Goal: Task Accomplishment & Management: Manage account settings

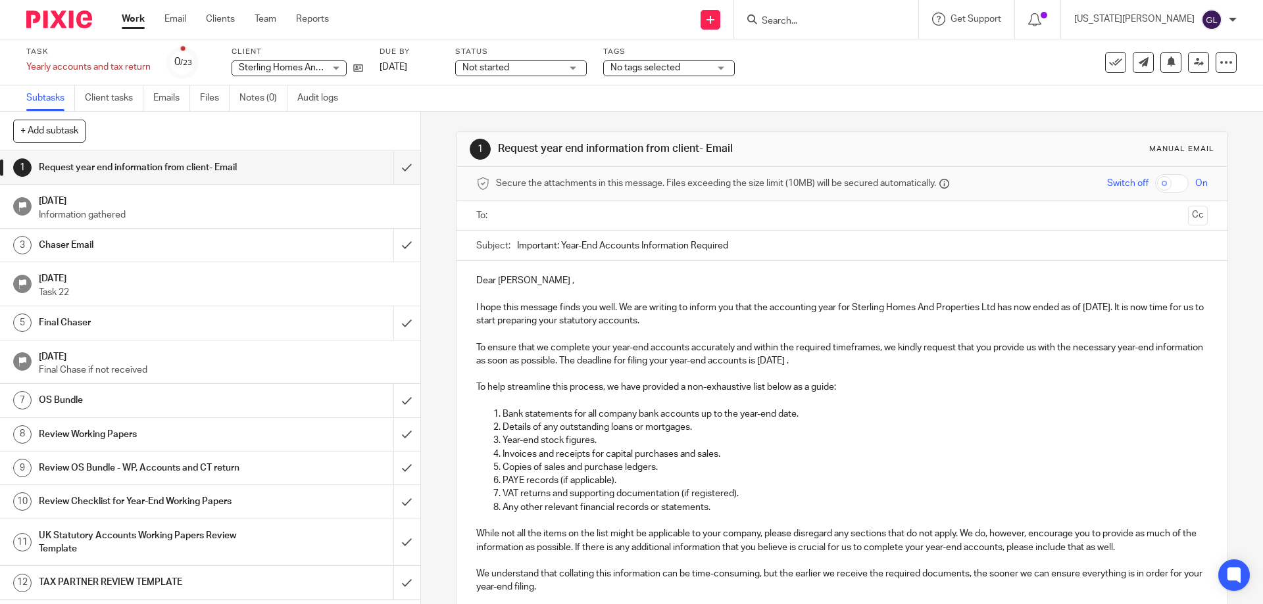
click at [312, 68] on span "Sterling Homes And Properties Ltd" at bounding box center [310, 67] width 143 height 9
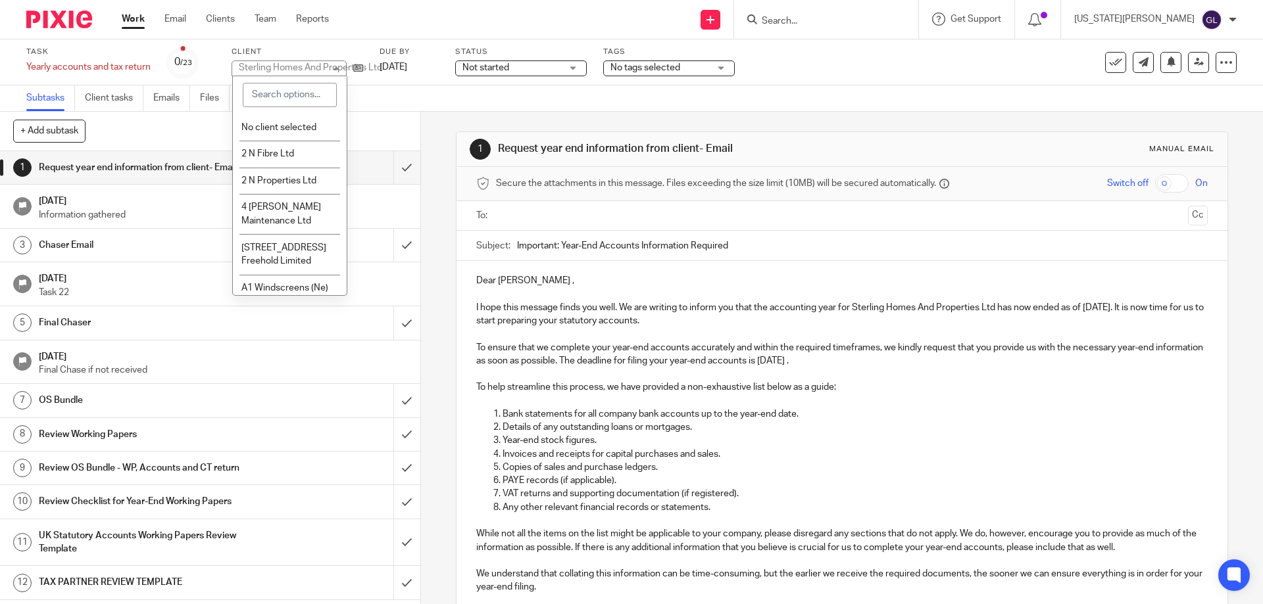
click at [312, 70] on div "Sterling Homes And Properties Ltd" at bounding box center [310, 67] width 143 height 9
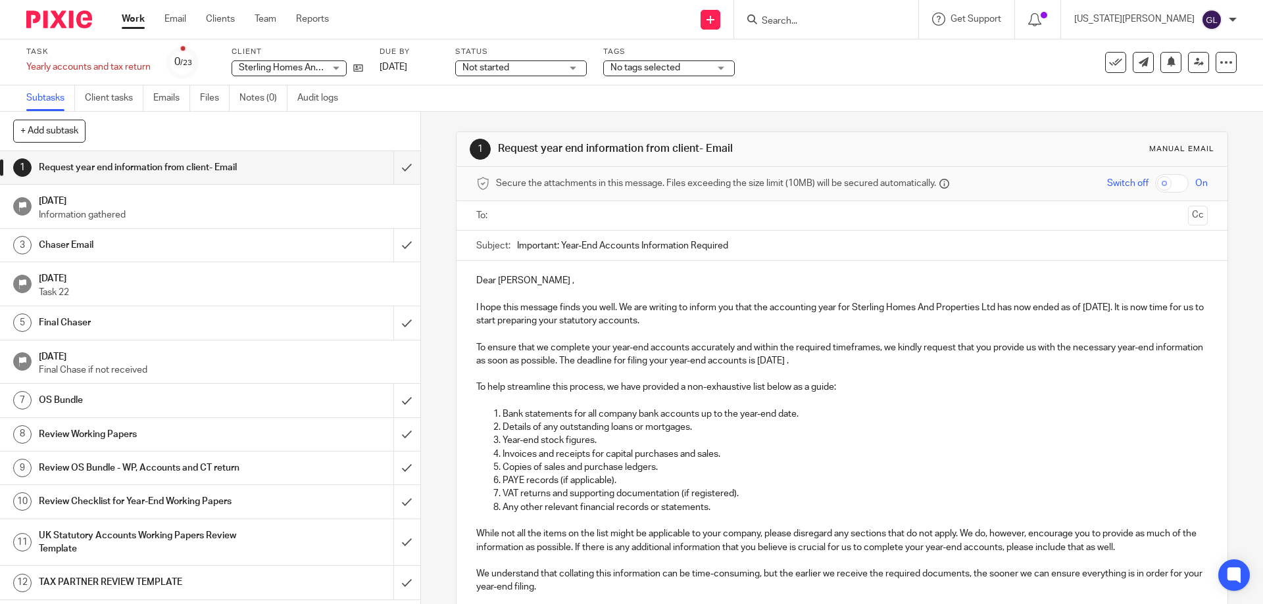
click at [551, 209] on input "text" at bounding box center [841, 216] width 681 height 15
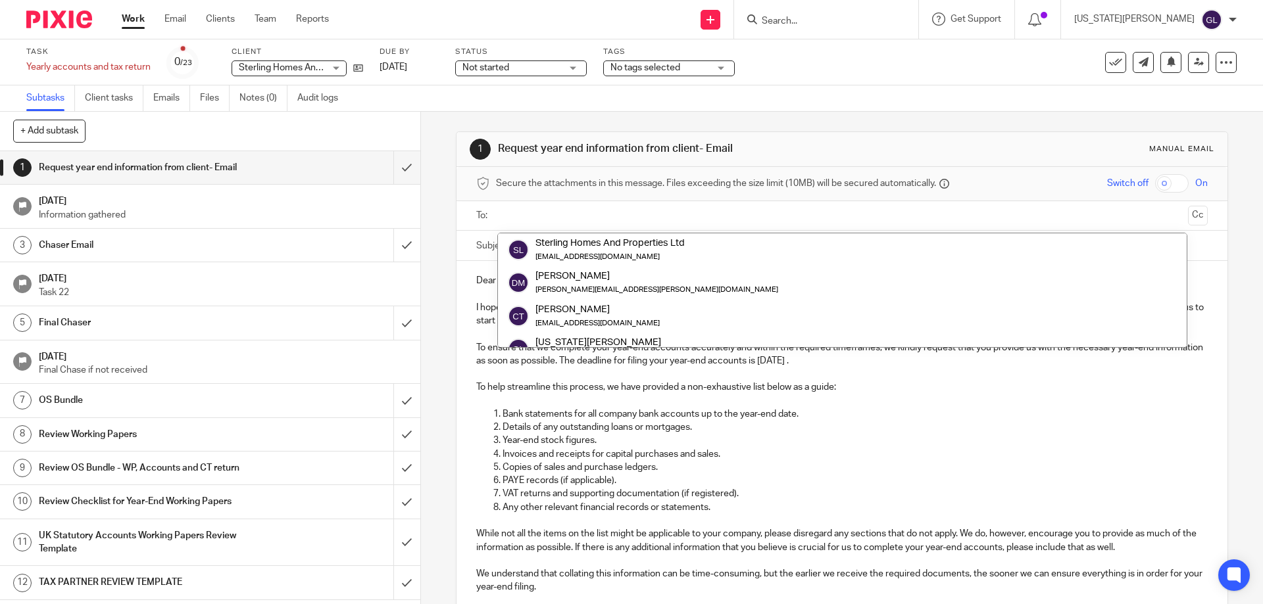
click at [1075, 134] on div "1 Request year end information from client- Email Manual email" at bounding box center [841, 149] width 770 height 35
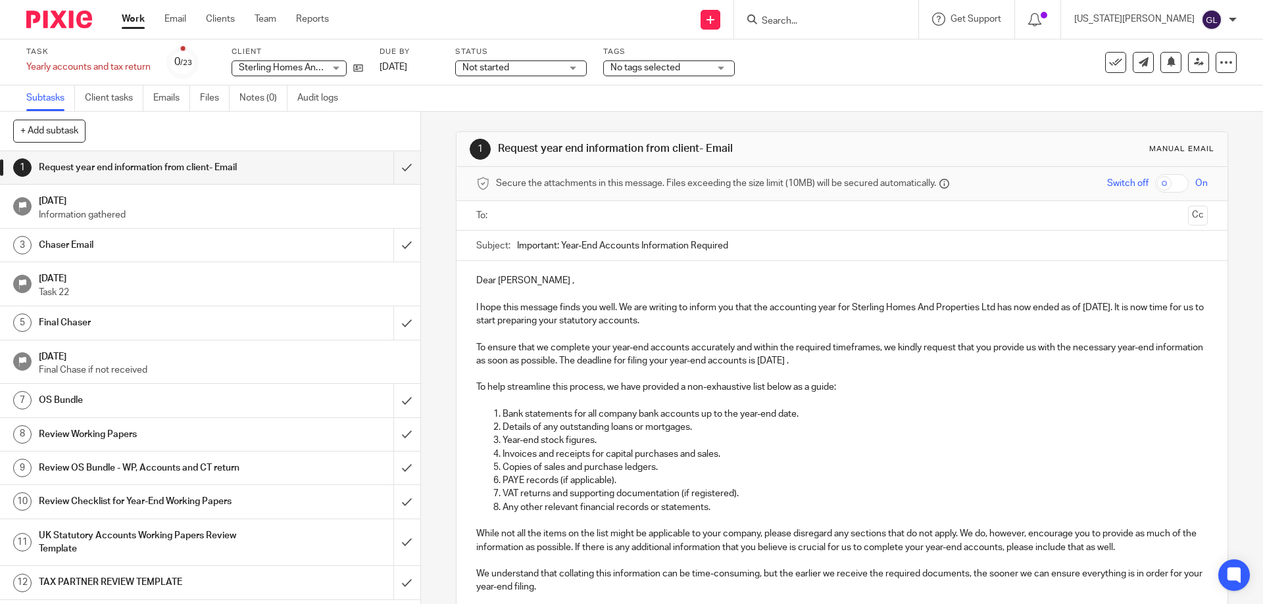
click at [581, 226] on ul at bounding box center [842, 216] width 690 height 22
click at [579, 221] on input "text" at bounding box center [841, 216] width 681 height 15
drag, startPoint x: 857, startPoint y: 36, endPoint x: 849, endPoint y: 19, distance: 18.5
click at [854, 26] on div at bounding box center [826, 19] width 184 height 39
click at [849, 18] on input "Search" at bounding box center [819, 22] width 118 height 12
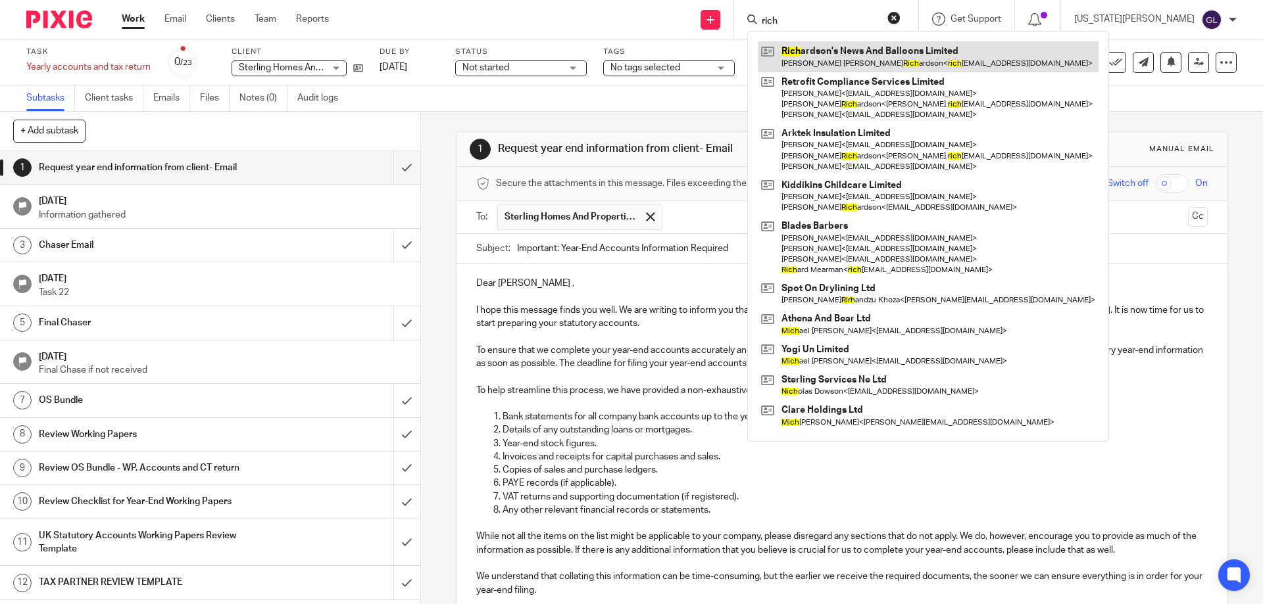
type input "rich"
click at [891, 49] on link at bounding box center [928, 56] width 341 height 30
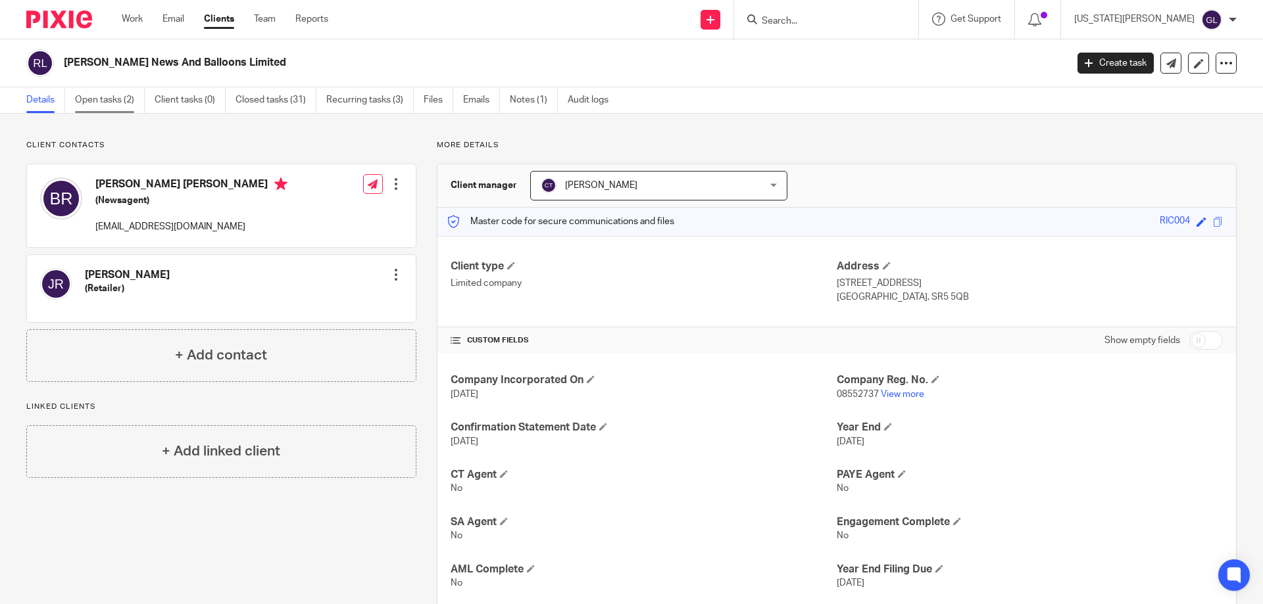
click at [105, 101] on link "Open tasks (2)" at bounding box center [110, 100] width 70 height 26
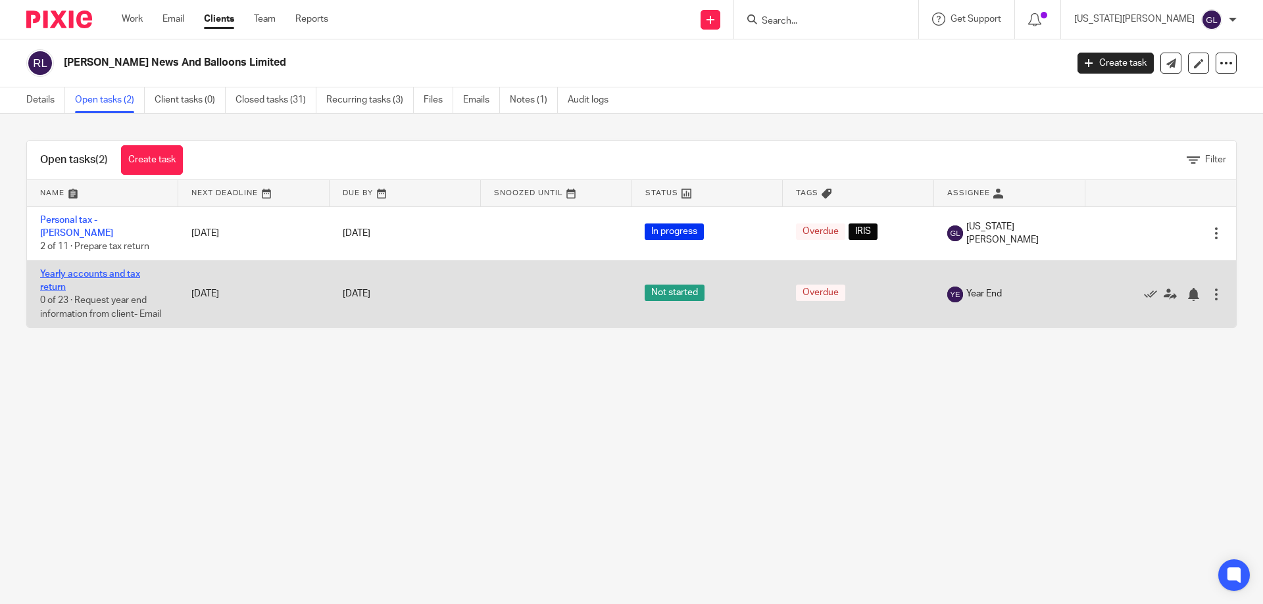
click at [66, 270] on link "Yearly accounts and tax return" at bounding box center [90, 281] width 100 height 22
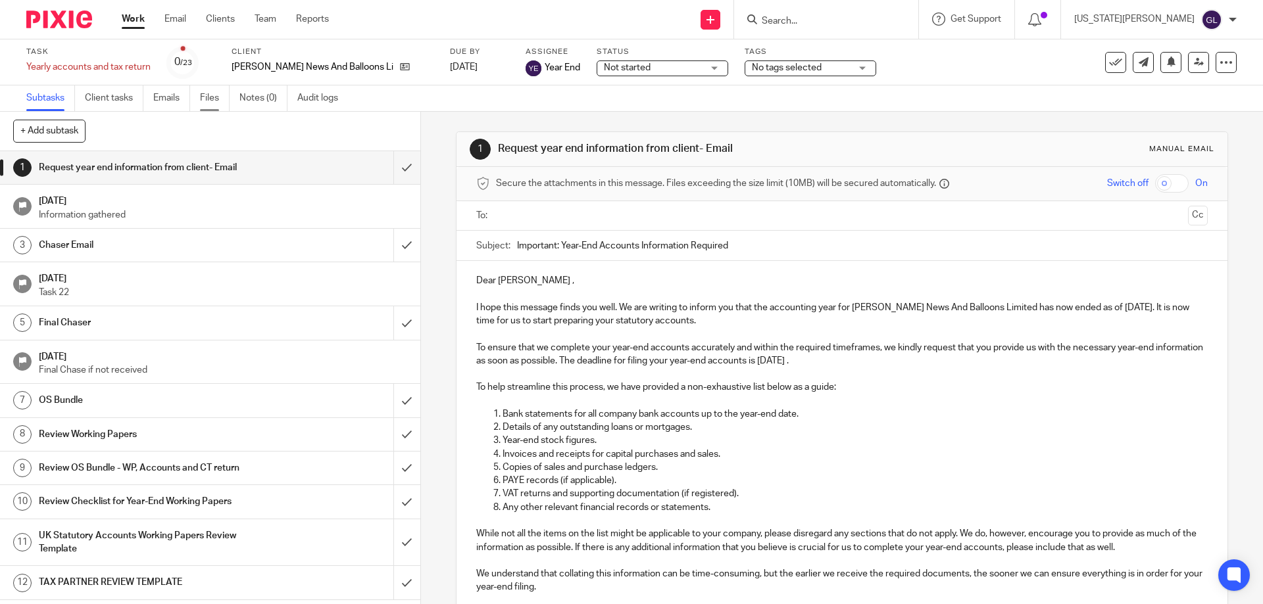
click at [205, 95] on link "Files" at bounding box center [215, 99] width 30 height 26
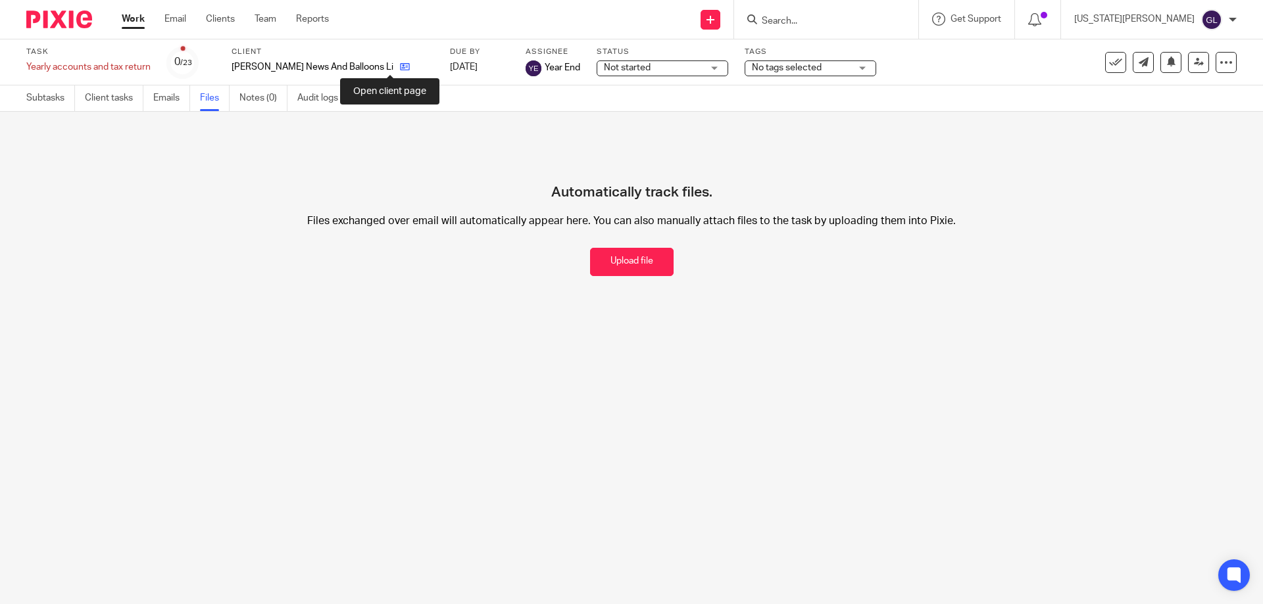
click at [400, 65] on icon at bounding box center [405, 67] width 10 height 10
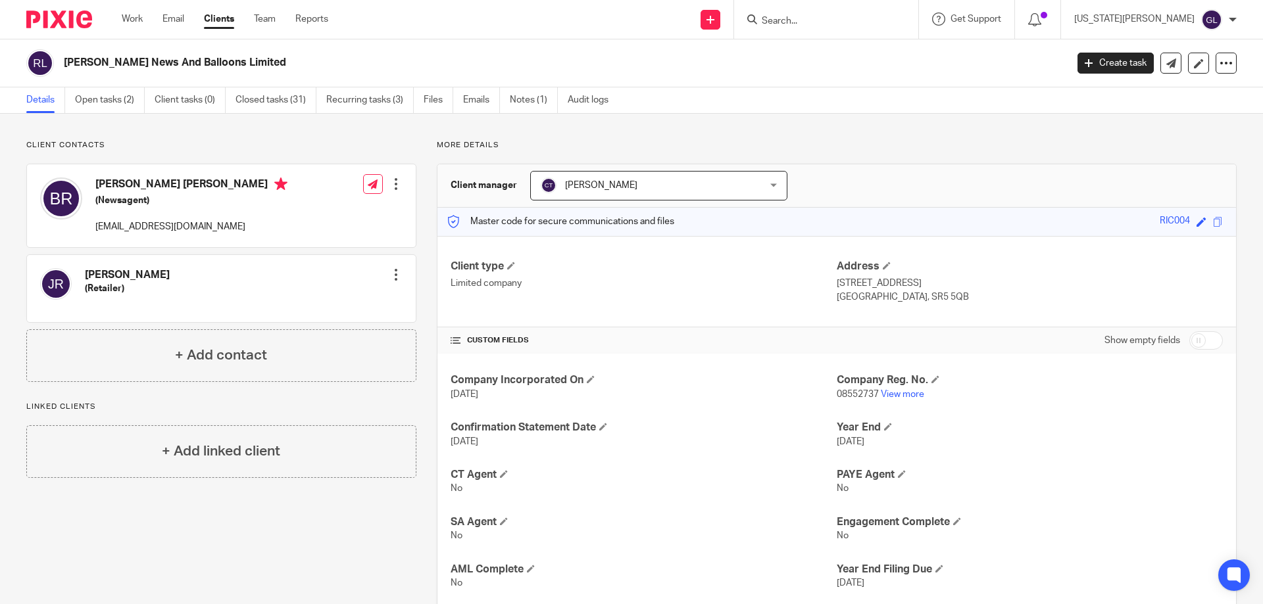
click at [850, 25] on input "Search" at bounding box center [819, 22] width 118 height 12
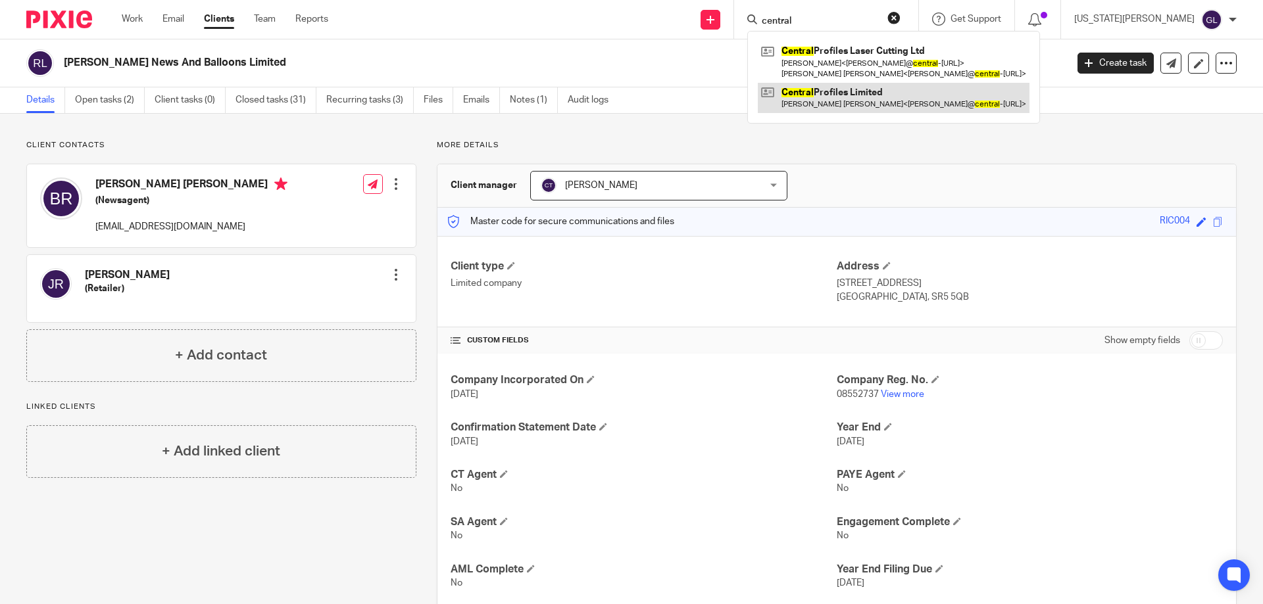
type input "central"
click at [886, 95] on link at bounding box center [894, 98] width 272 height 30
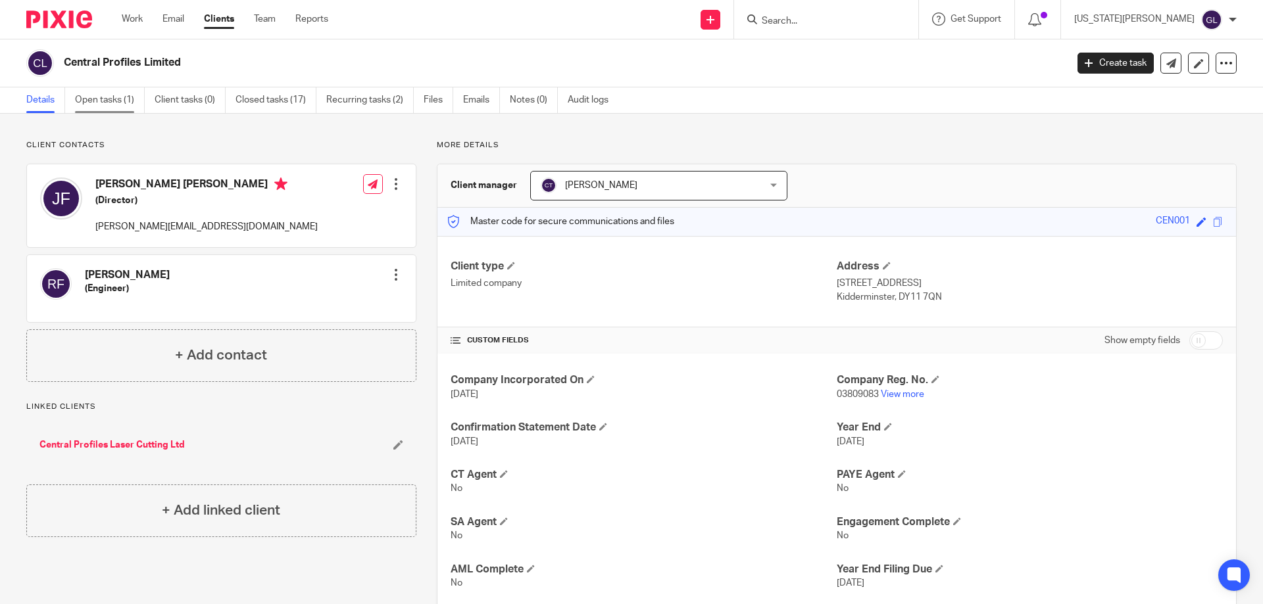
click at [109, 99] on link "Open tasks (1)" at bounding box center [110, 100] width 70 height 26
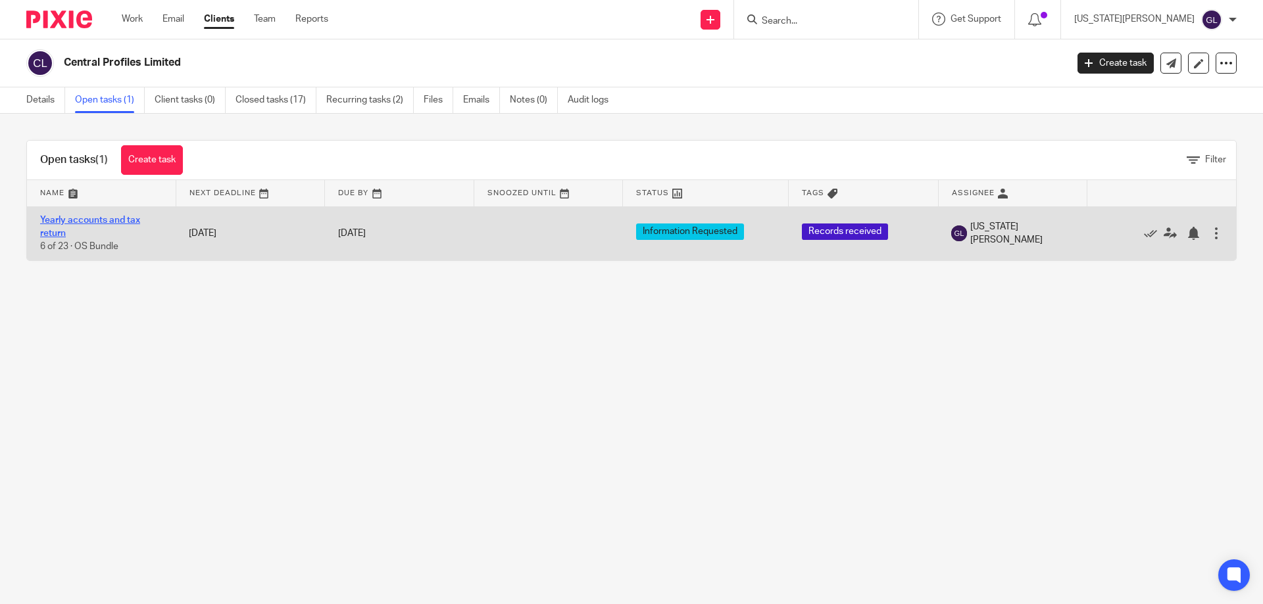
click at [99, 219] on link "Yearly accounts and tax return" at bounding box center [90, 227] width 100 height 22
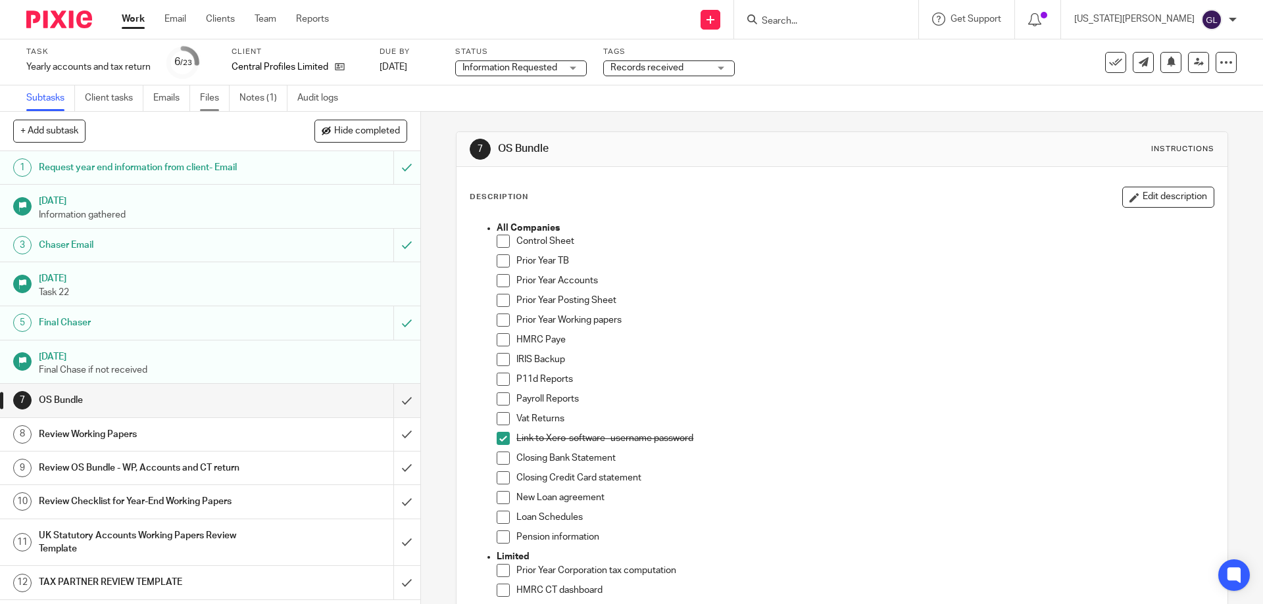
click at [203, 101] on link "Files" at bounding box center [215, 99] width 30 height 26
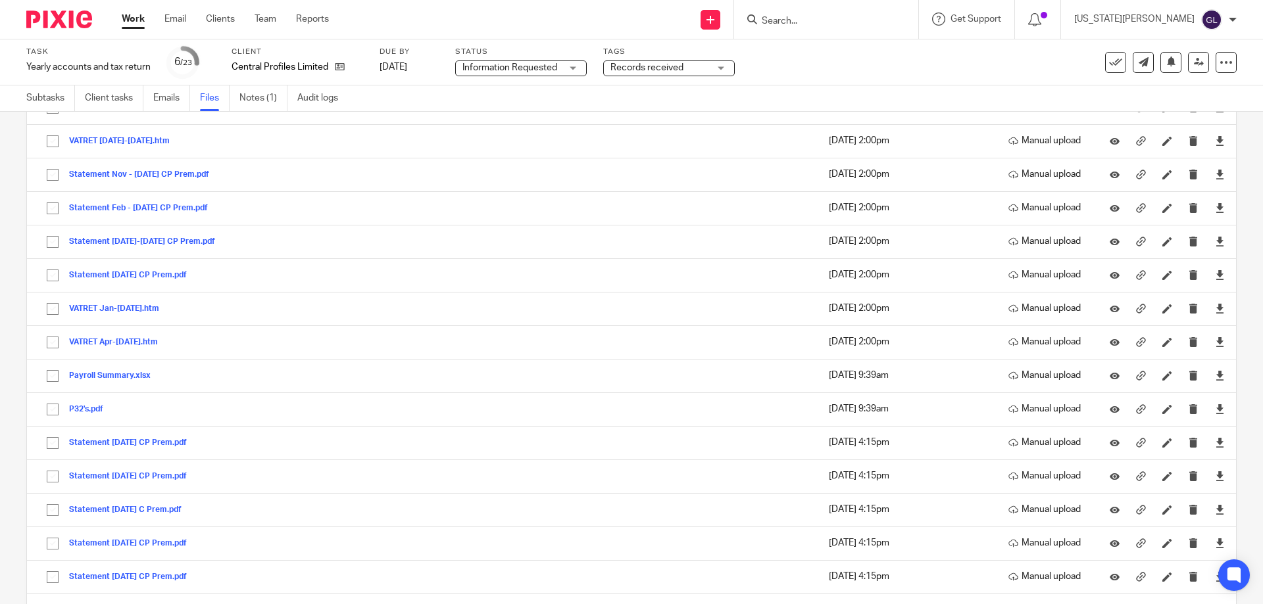
scroll to position [1194, 0]
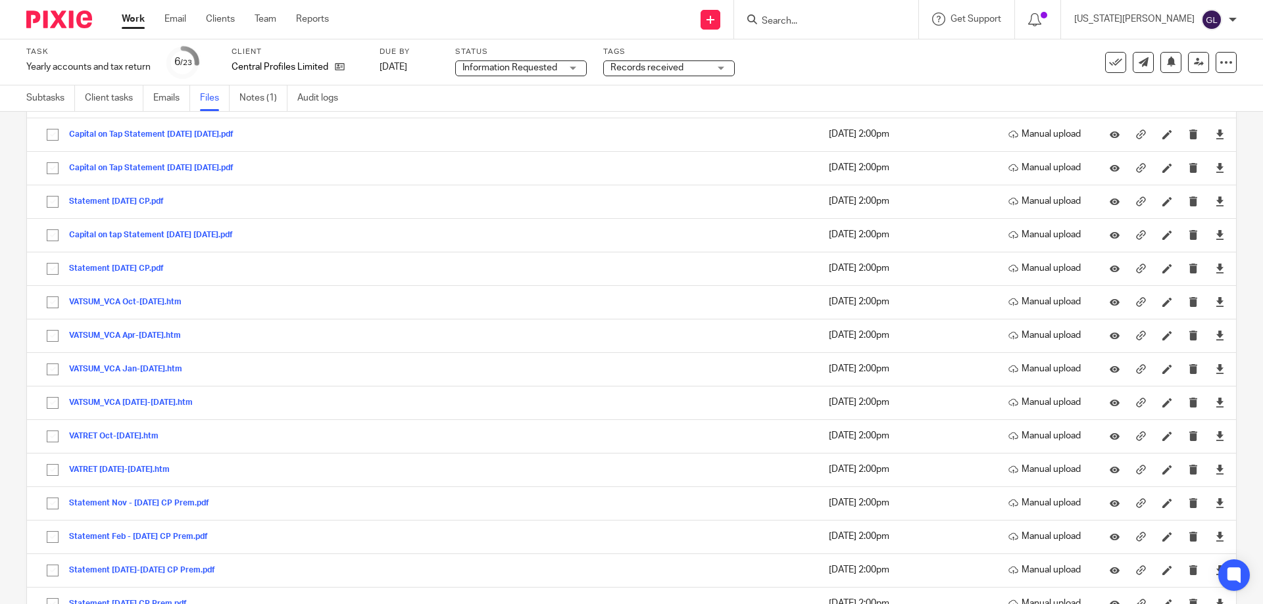
click at [850, 16] on input "Search" at bounding box center [819, 22] width 118 height 12
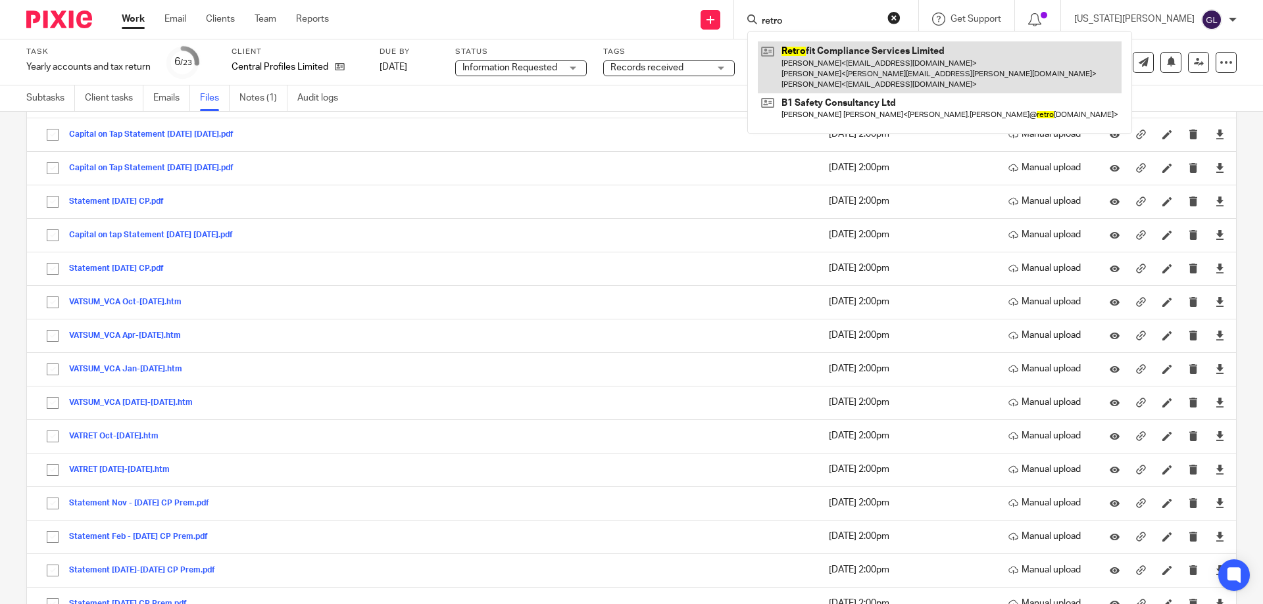
type input "retro"
click at [869, 52] on link at bounding box center [940, 67] width 364 height 52
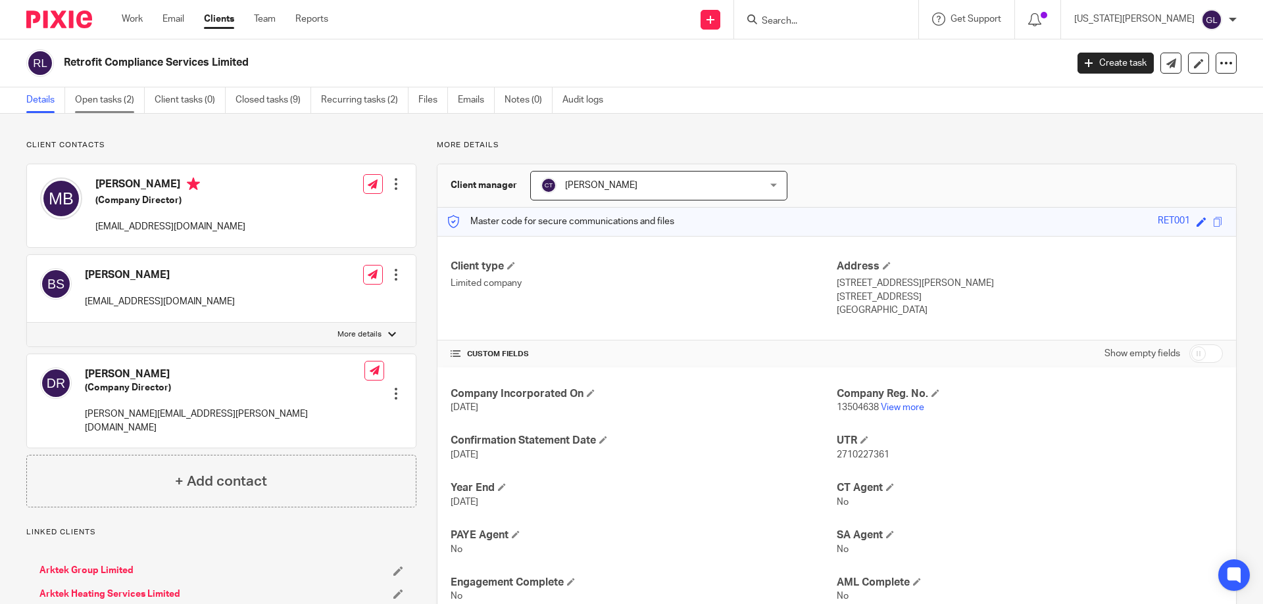
click at [114, 100] on link "Open tasks (2)" at bounding box center [110, 100] width 70 height 26
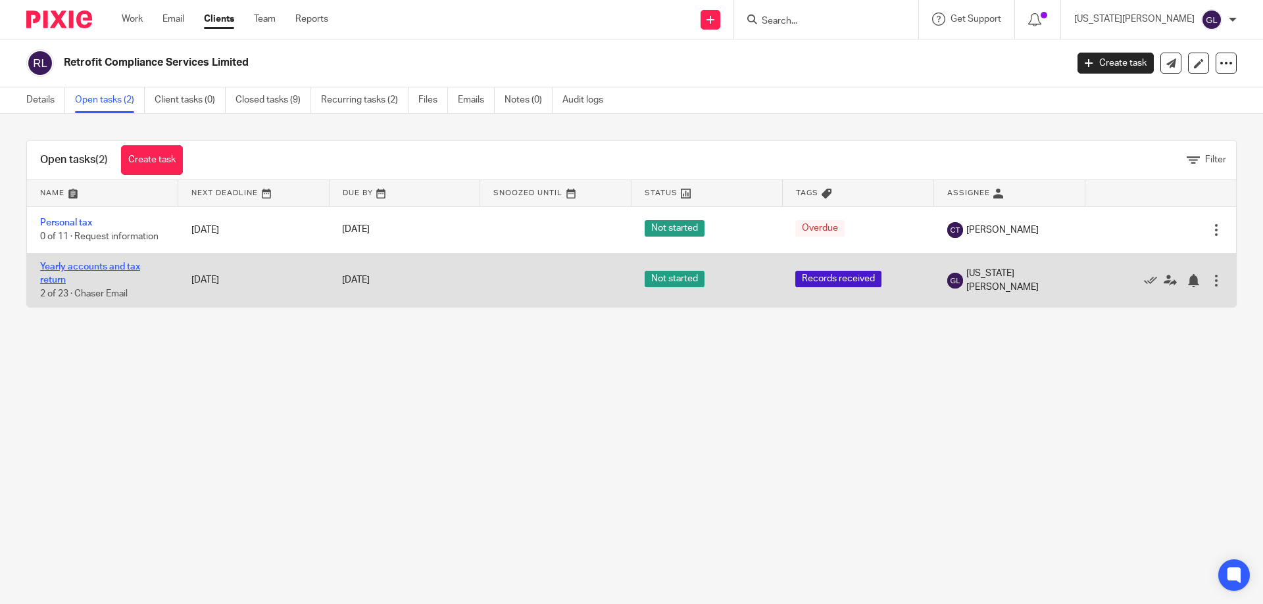
click at [82, 269] on link "Yearly accounts and tax return" at bounding box center [90, 273] width 100 height 22
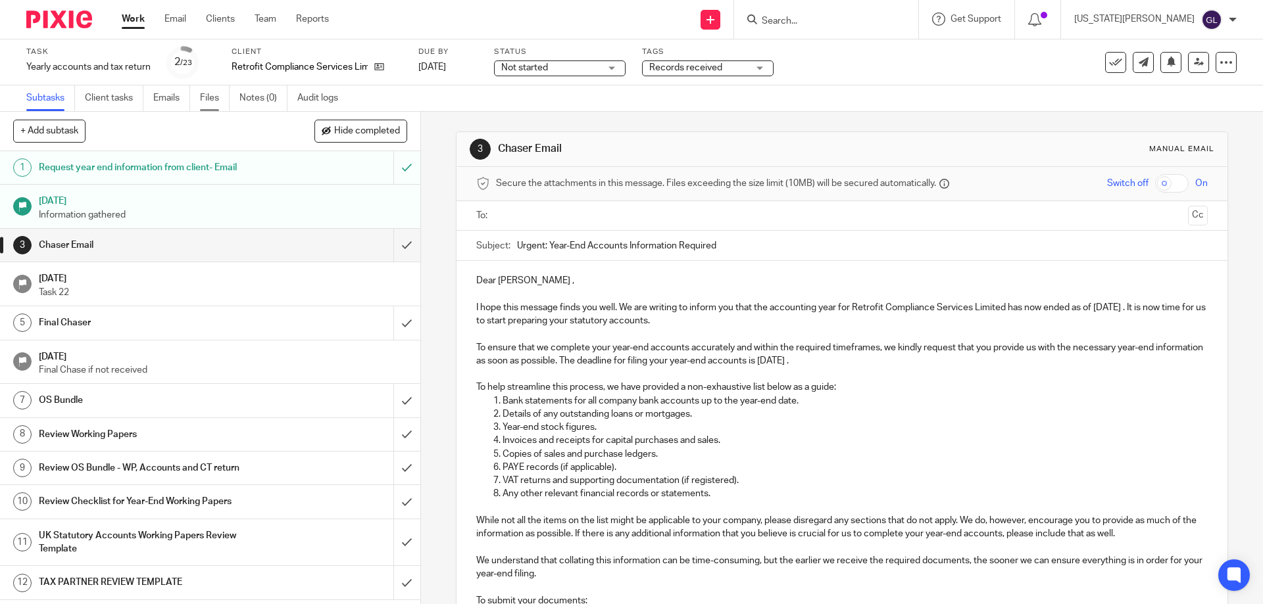
click at [214, 99] on link "Files" at bounding box center [215, 99] width 30 height 26
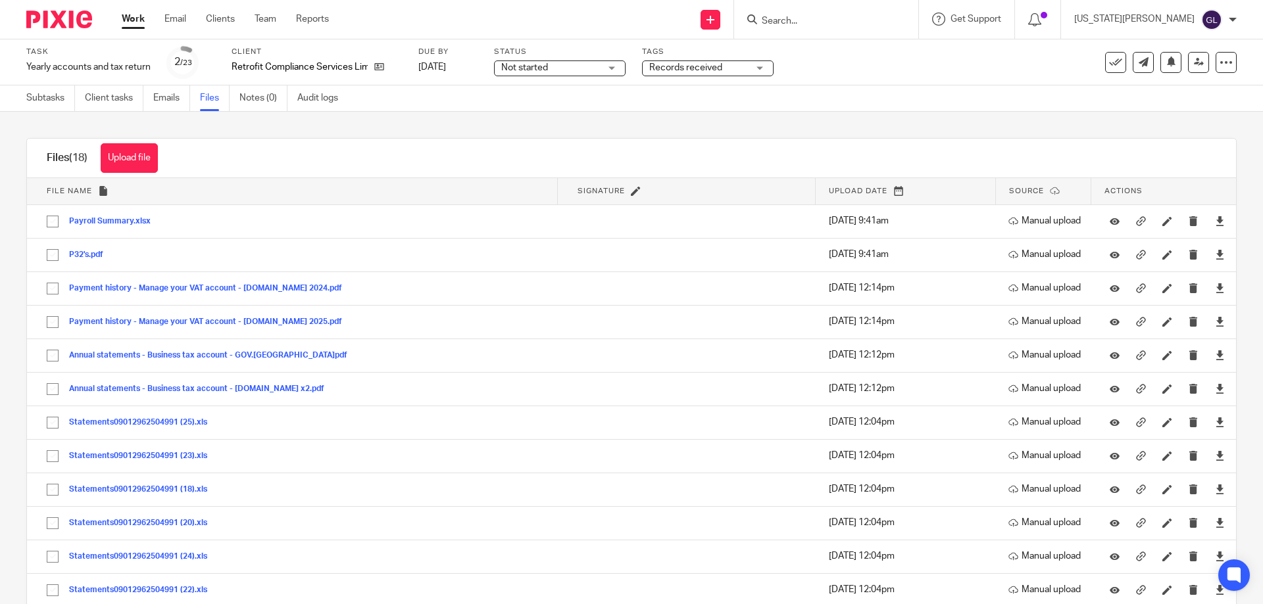
click at [856, 5] on div at bounding box center [826, 19] width 184 height 39
click at [848, 17] on input "Search" at bounding box center [819, 22] width 118 height 12
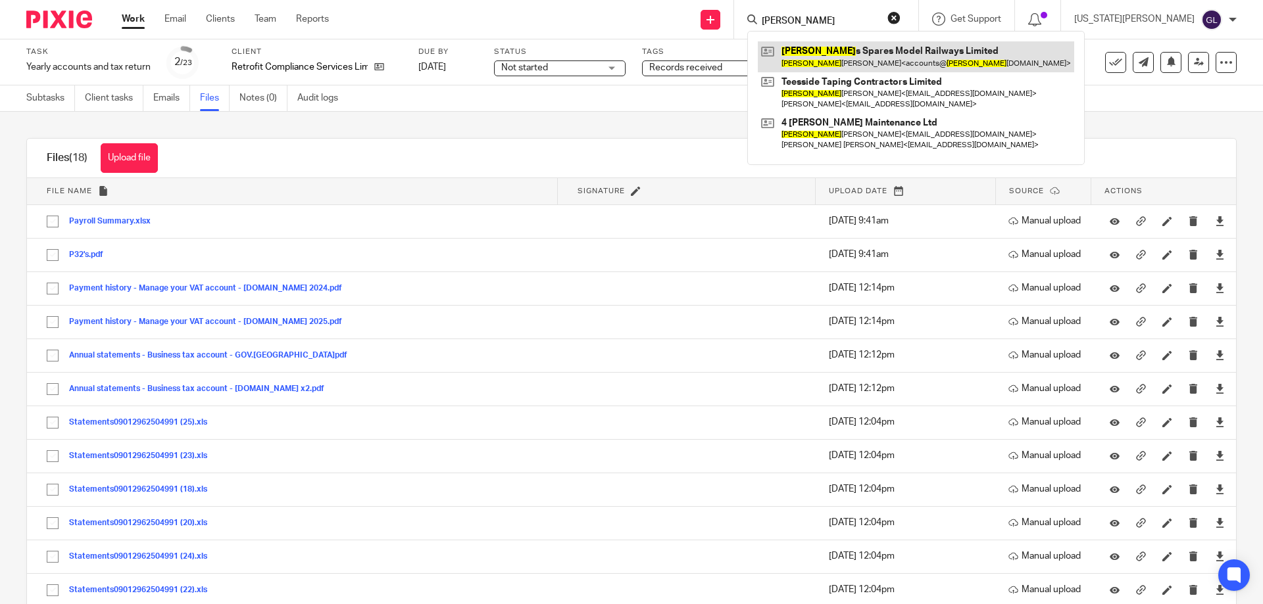
type input "[PERSON_NAME]"
click at [888, 52] on link at bounding box center [916, 56] width 316 height 30
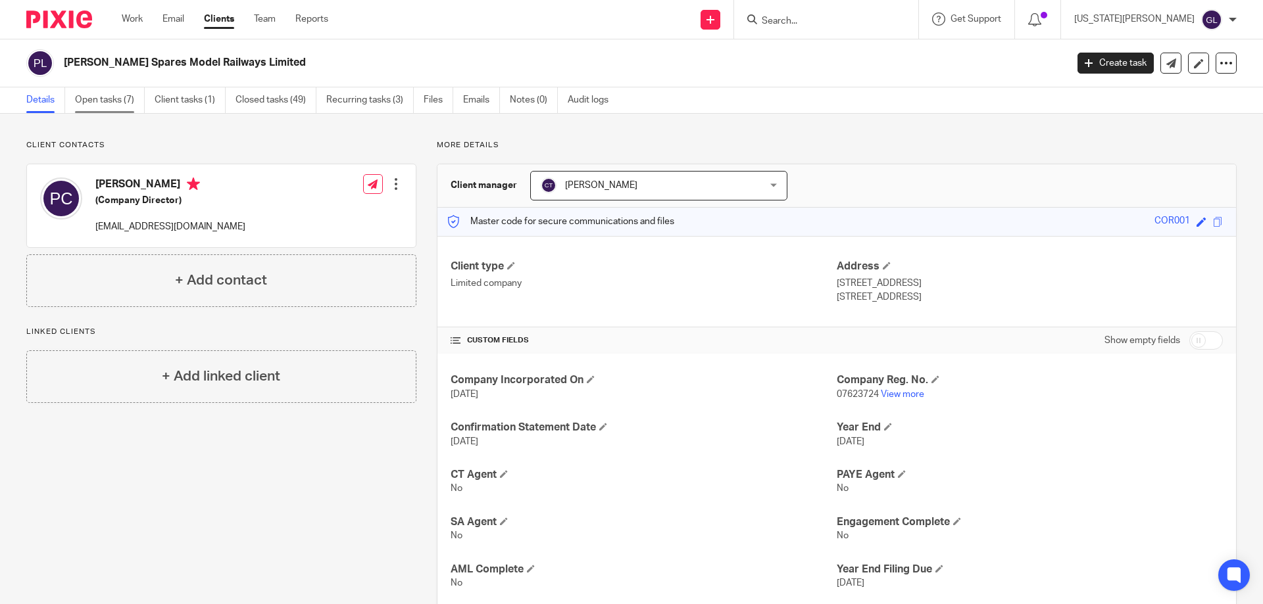
click at [126, 103] on link "Open tasks (7)" at bounding box center [110, 100] width 70 height 26
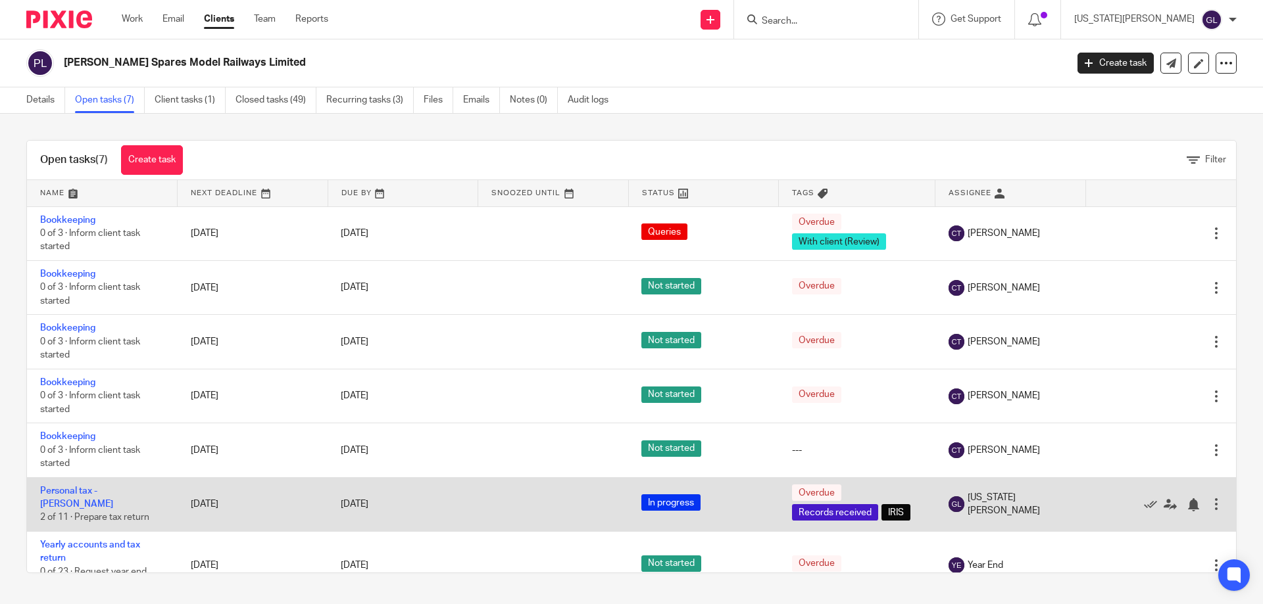
scroll to position [39, 0]
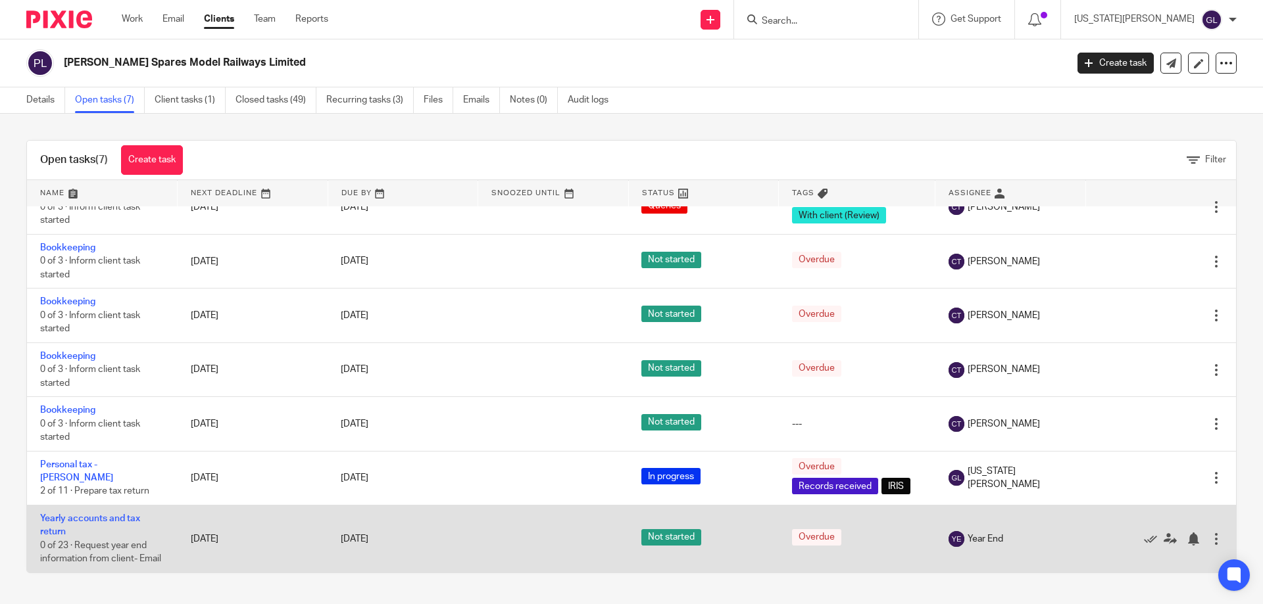
click at [82, 506] on td "Yearly accounts and tax return 0 of 23 · Request year end information from clie…" at bounding box center [102, 539] width 151 height 67
click at [82, 514] on link "Yearly accounts and tax return" at bounding box center [90, 525] width 100 height 22
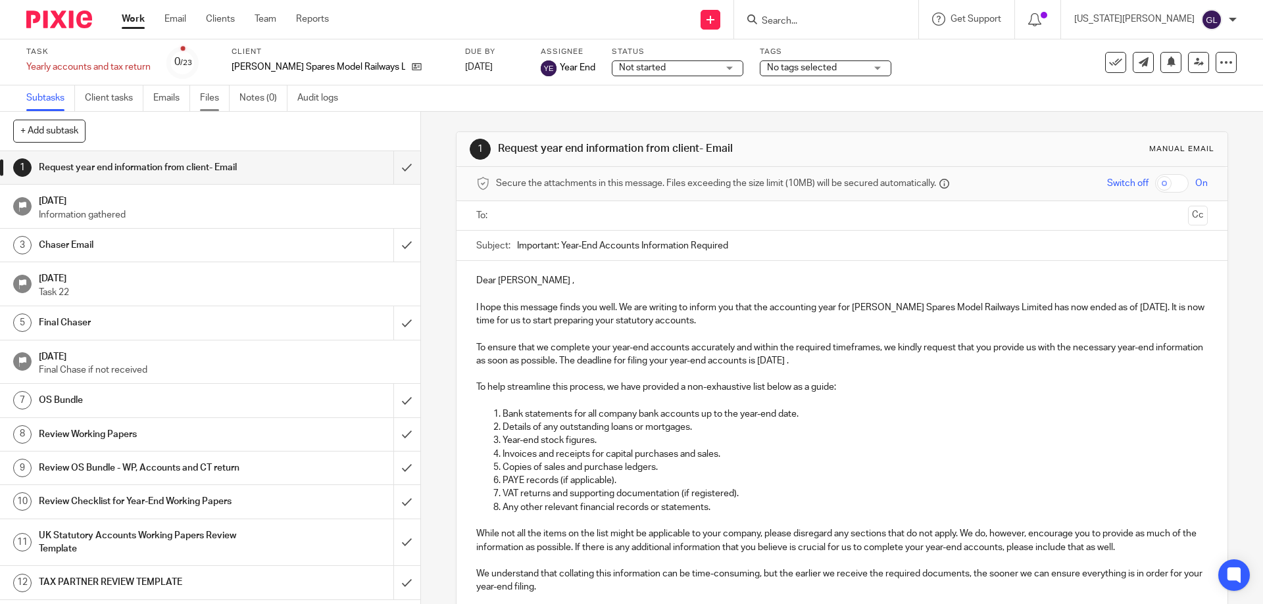
click at [208, 97] on link "Files" at bounding box center [215, 99] width 30 height 26
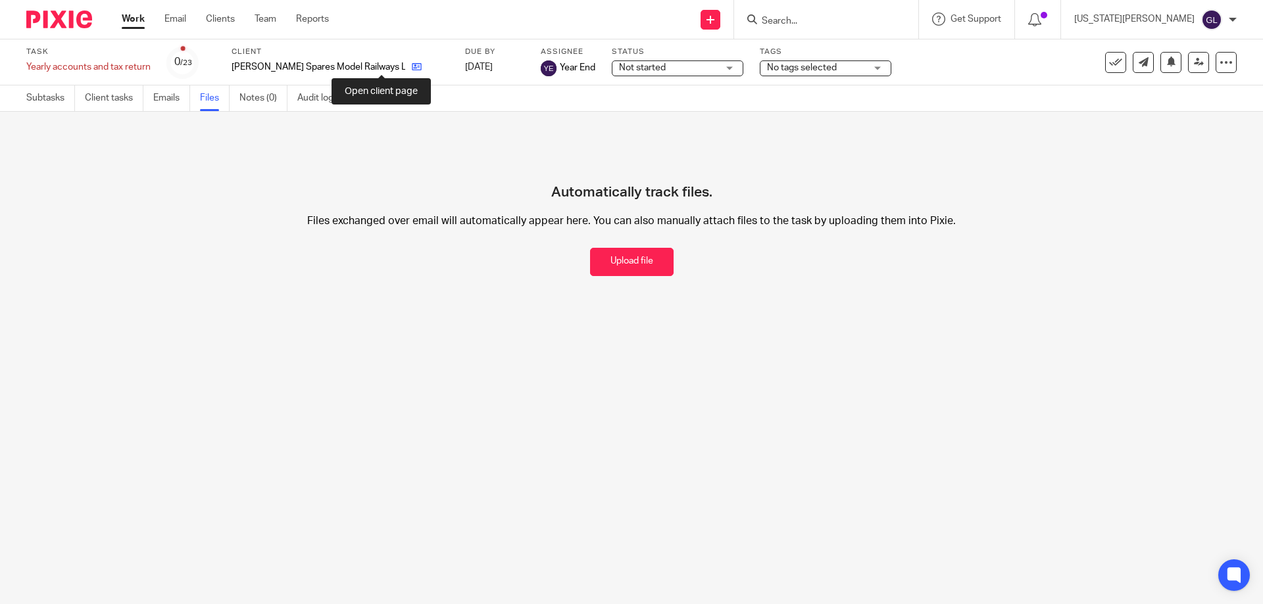
click at [412, 63] on icon at bounding box center [417, 67] width 10 height 10
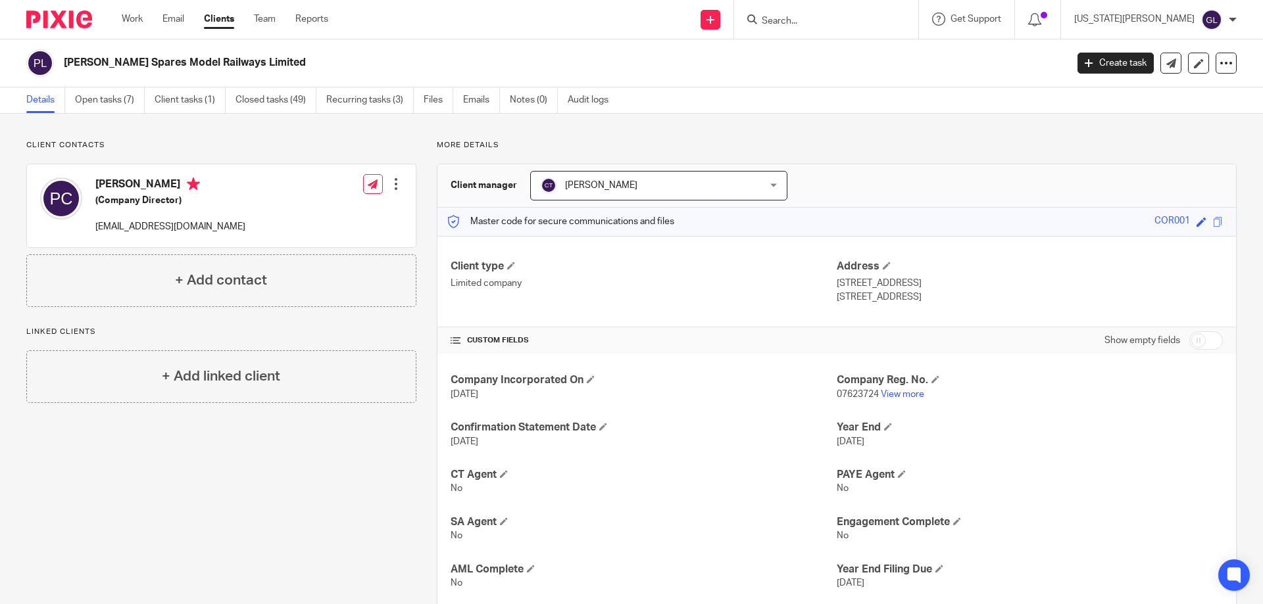
click at [816, 13] on div at bounding box center [823, 19] width 153 height 16
click at [831, 17] on input "Search" at bounding box center [819, 22] width 118 height 12
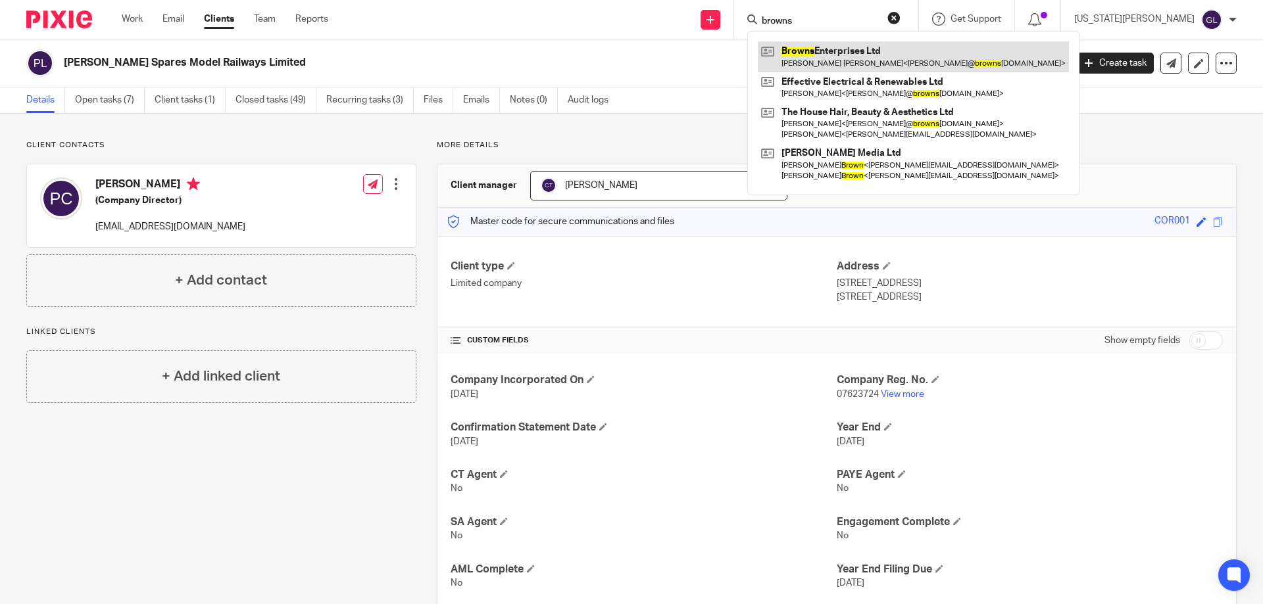
type input "browns"
click at [879, 47] on link at bounding box center [913, 56] width 311 height 30
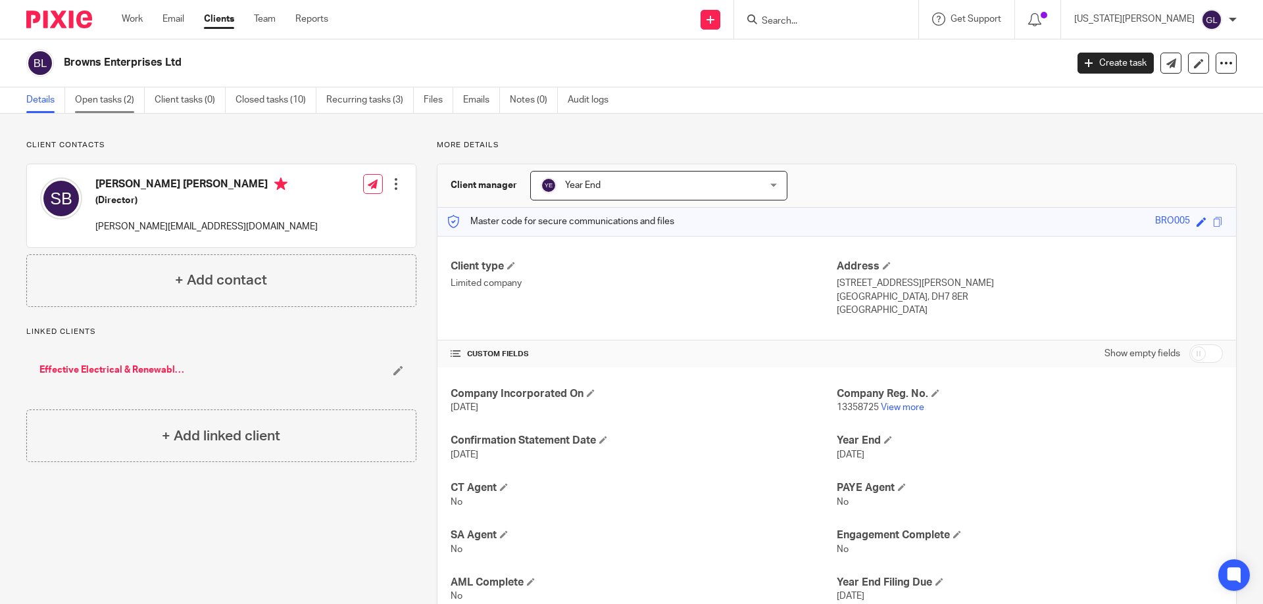
click at [111, 103] on link "Open tasks (2)" at bounding box center [110, 100] width 70 height 26
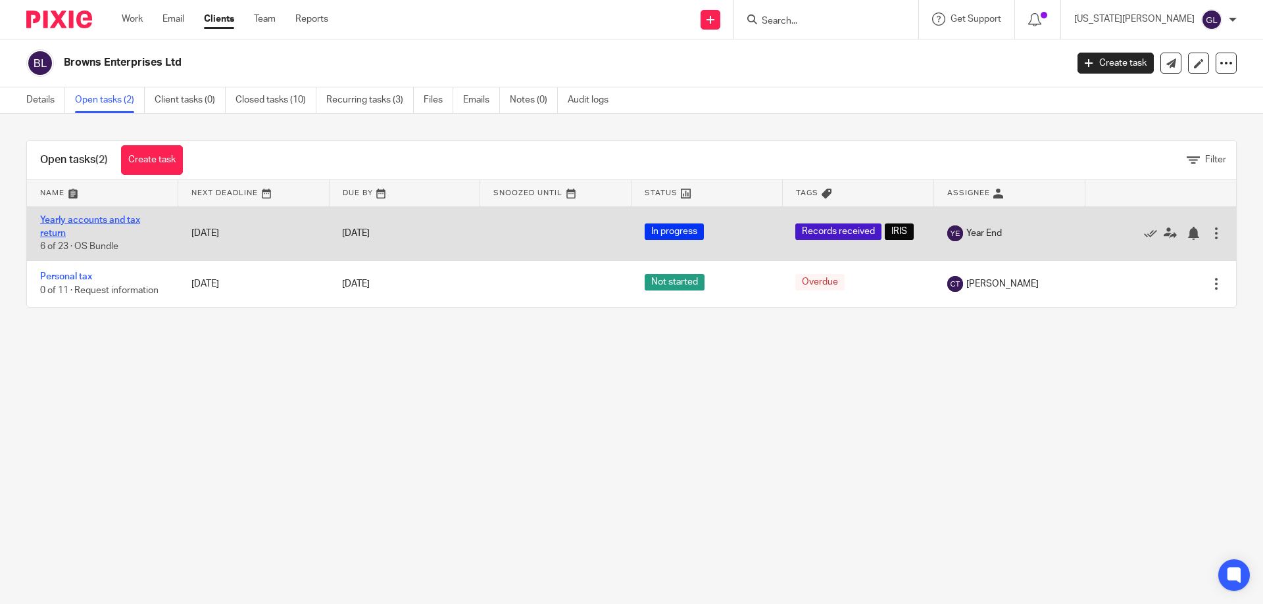
click at [76, 220] on link "Yearly accounts and tax return" at bounding box center [90, 227] width 100 height 22
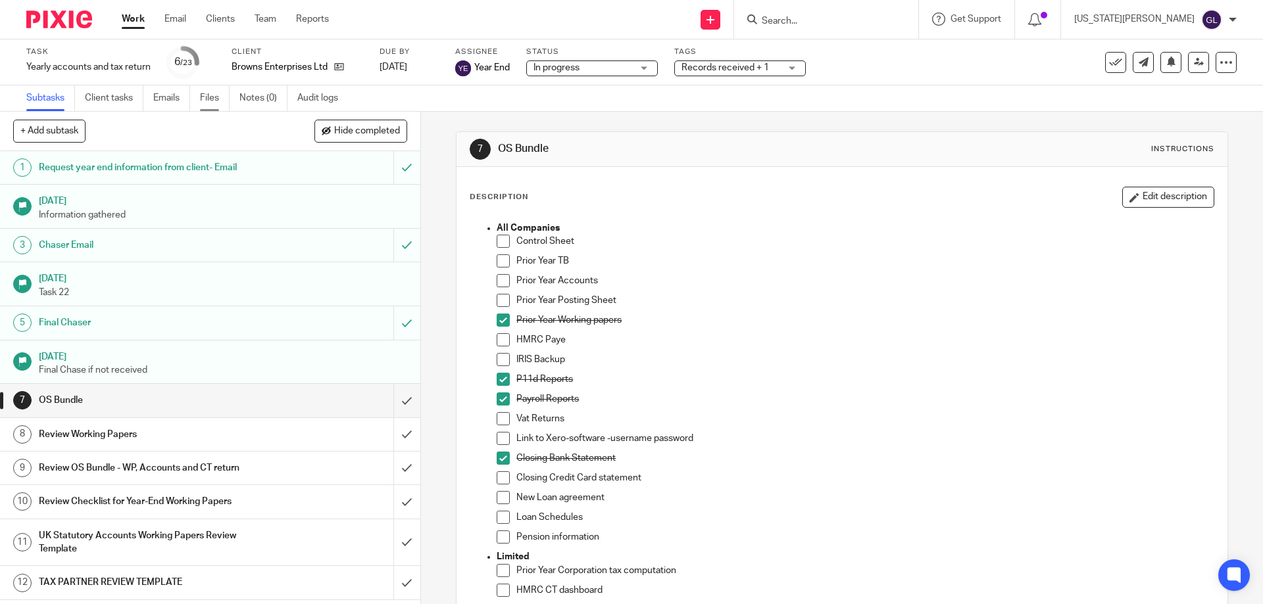
click at [207, 95] on link "Files" at bounding box center [215, 99] width 30 height 26
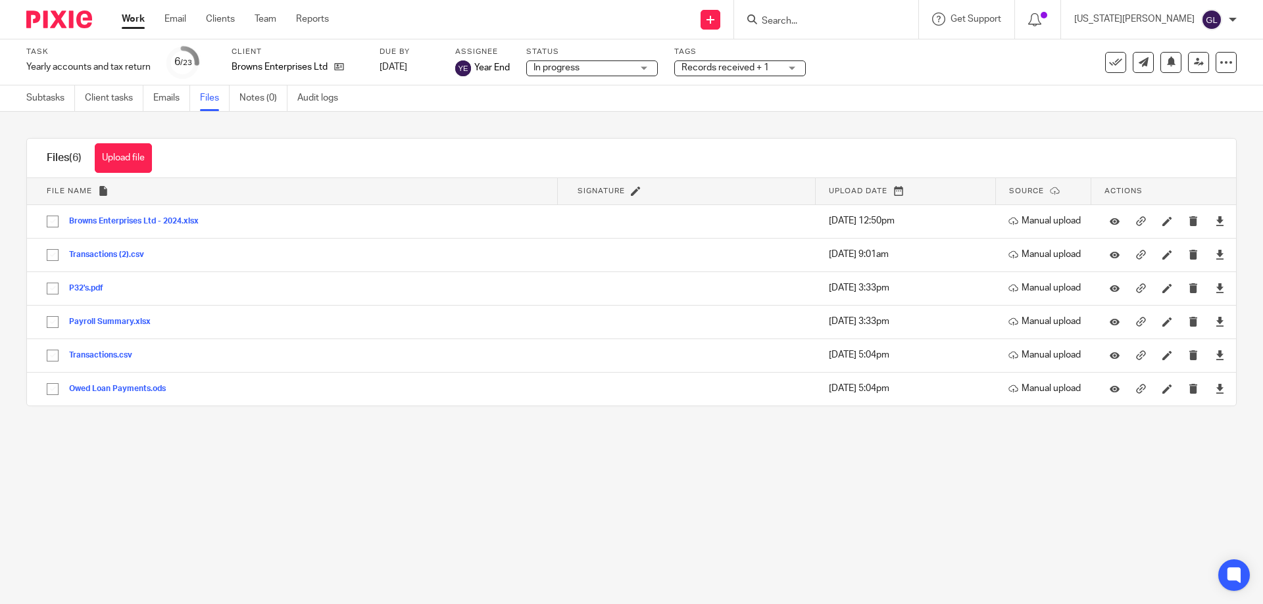
click at [863, 24] on input "Search" at bounding box center [819, 22] width 118 height 12
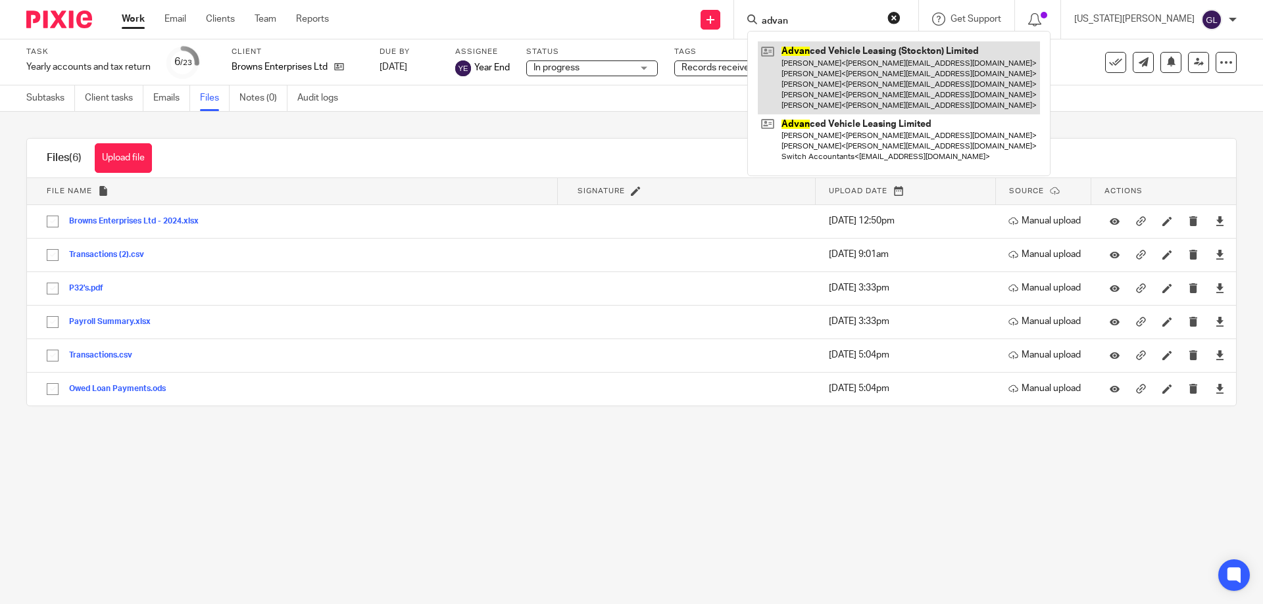
type input "advan"
click at [903, 65] on link at bounding box center [899, 77] width 282 height 73
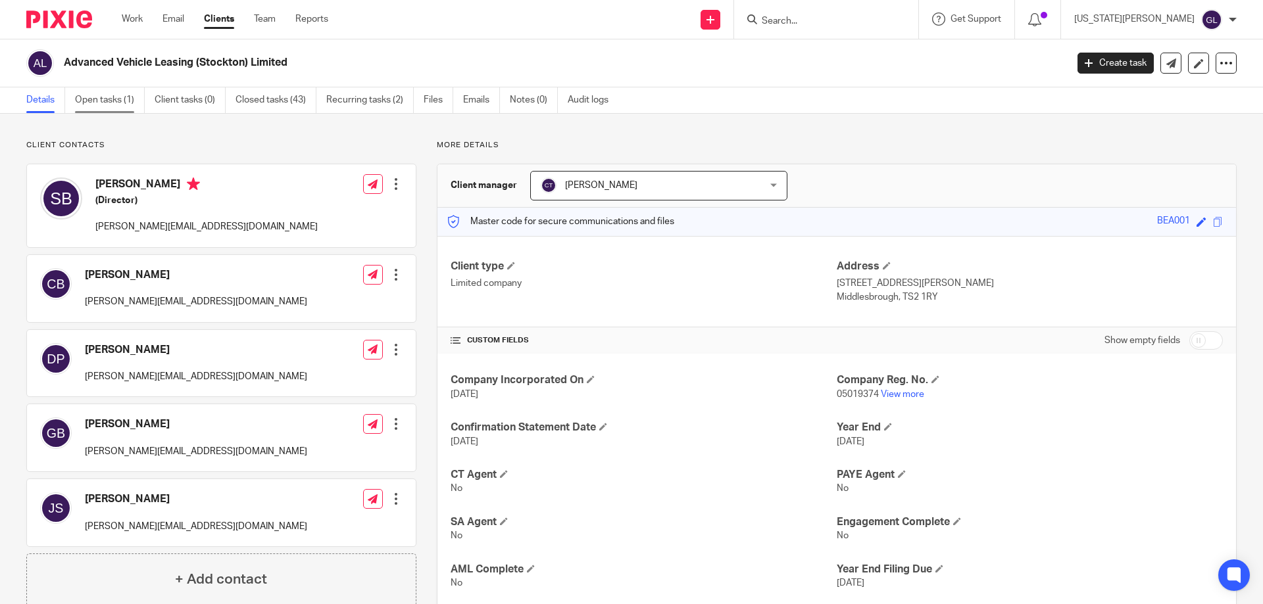
click at [103, 107] on link "Open tasks (1)" at bounding box center [110, 100] width 70 height 26
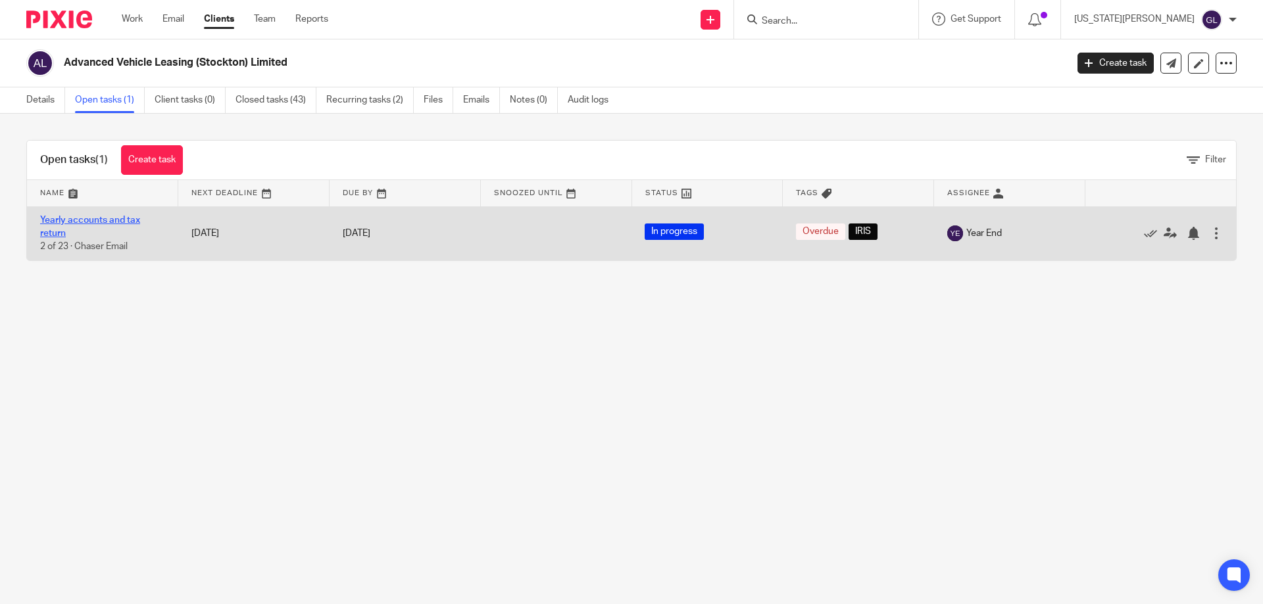
click at [79, 223] on link "Yearly accounts and tax return" at bounding box center [90, 227] width 100 height 22
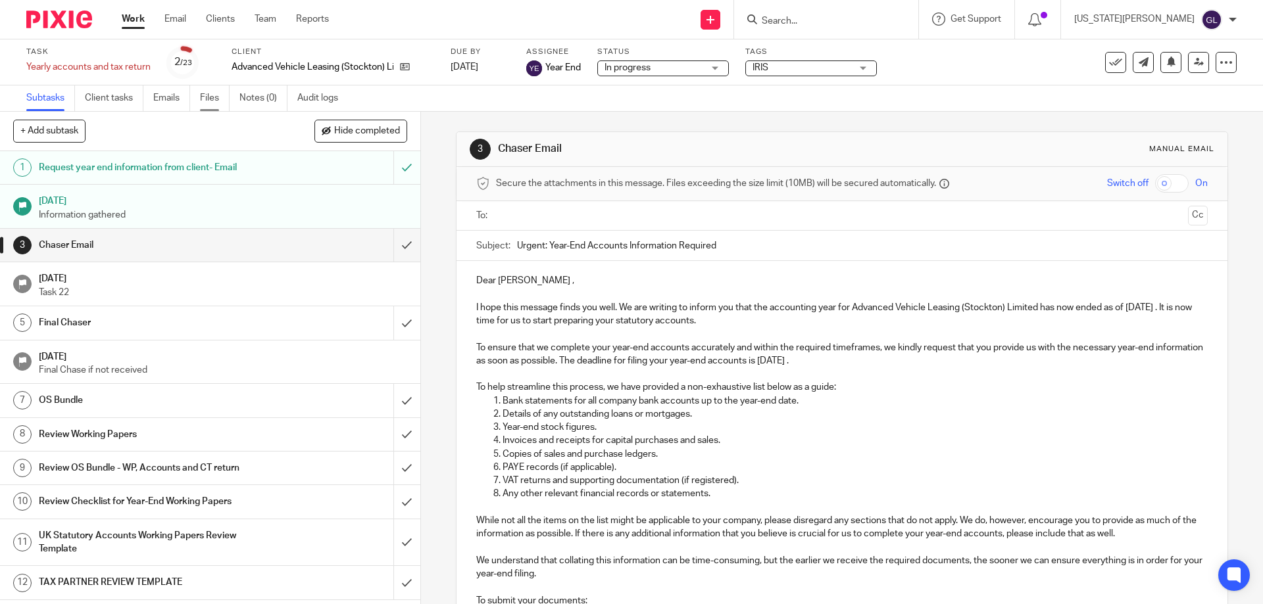
click at [213, 100] on link "Files" at bounding box center [215, 99] width 30 height 26
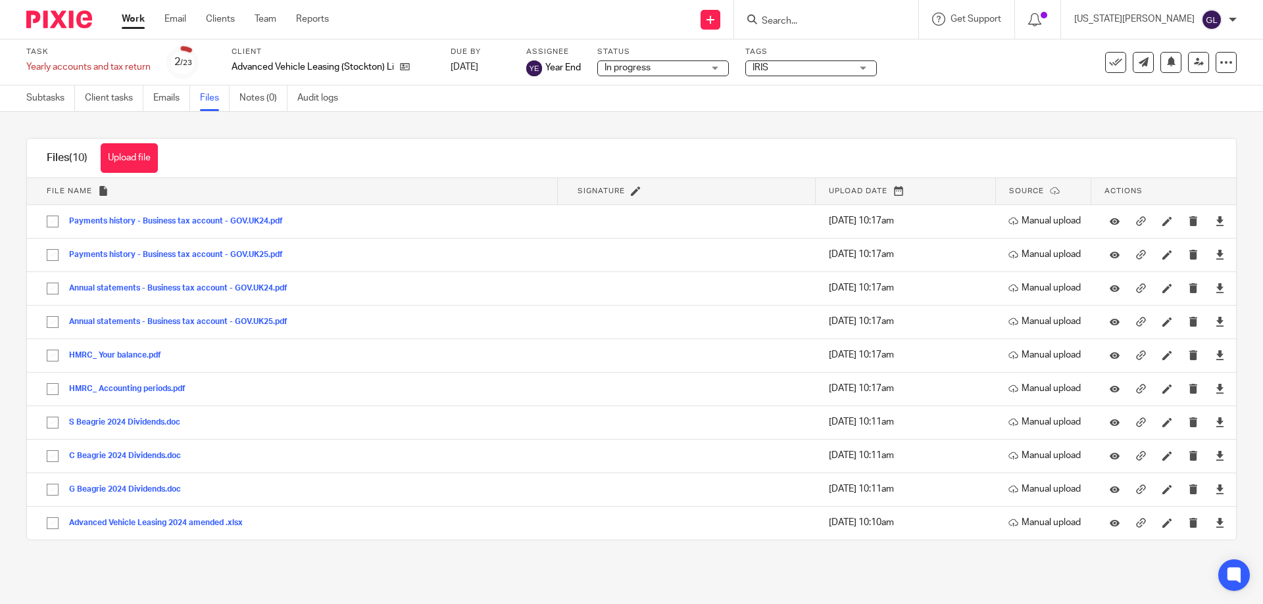
click at [879, 16] on input "Search" at bounding box center [819, 22] width 118 height 12
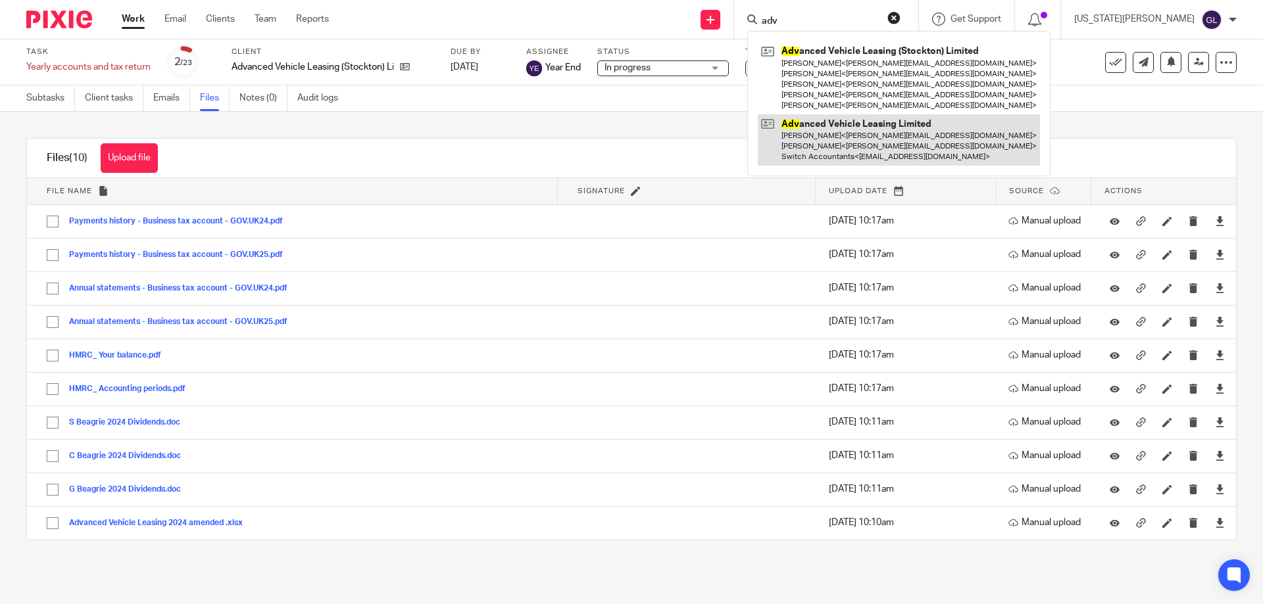
type input "adv"
click at [887, 140] on link at bounding box center [899, 140] width 282 height 52
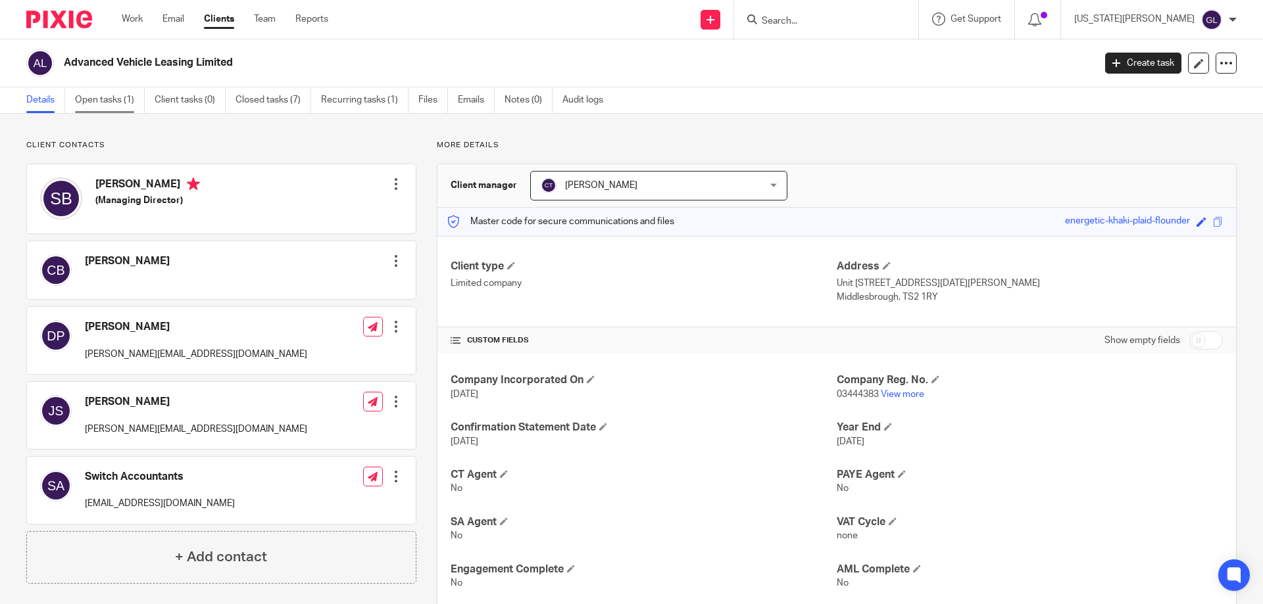
click at [105, 99] on link "Open tasks (1)" at bounding box center [110, 100] width 70 height 26
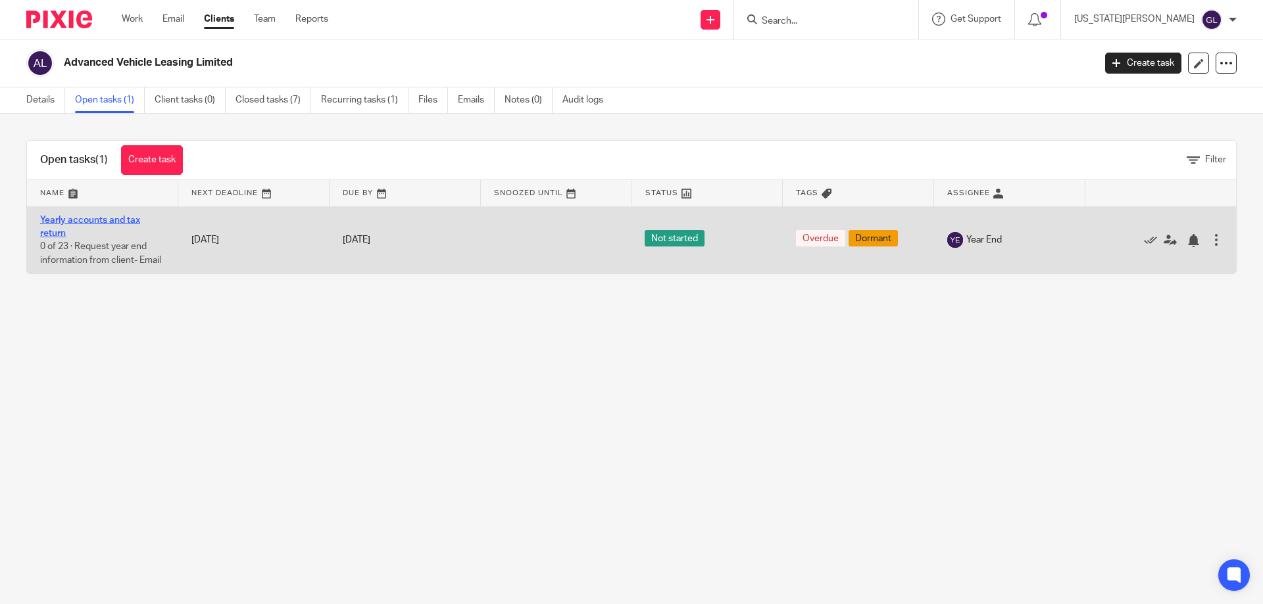
click at [103, 220] on link "Yearly accounts and tax return" at bounding box center [90, 227] width 100 height 22
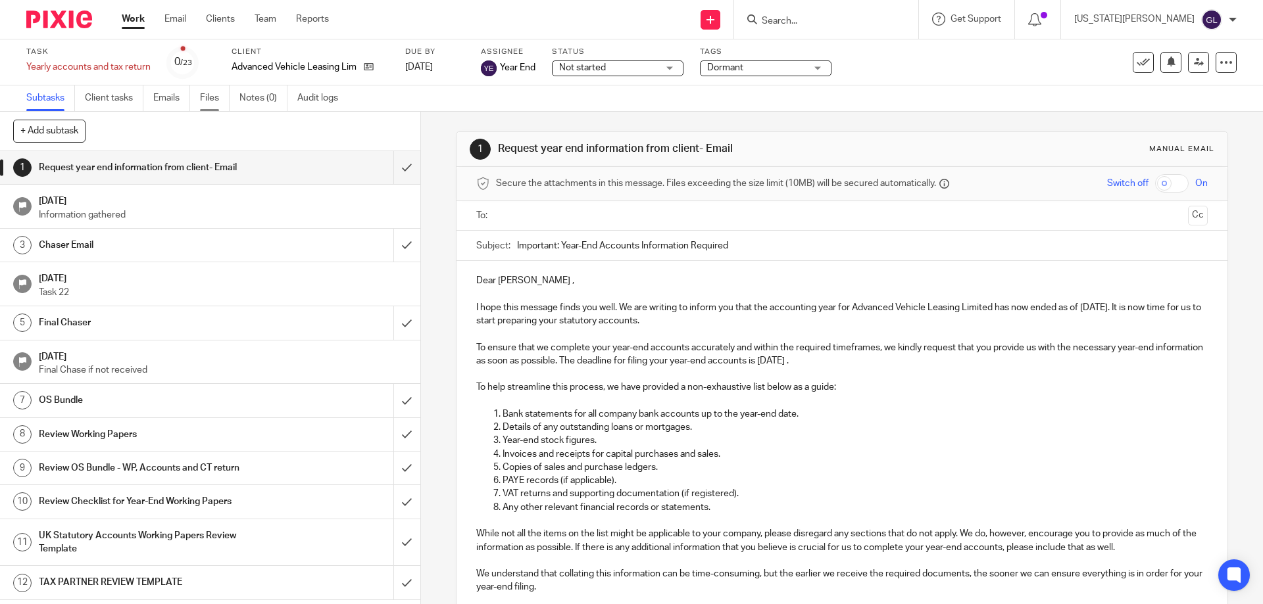
click at [219, 93] on link "Files" at bounding box center [215, 99] width 30 height 26
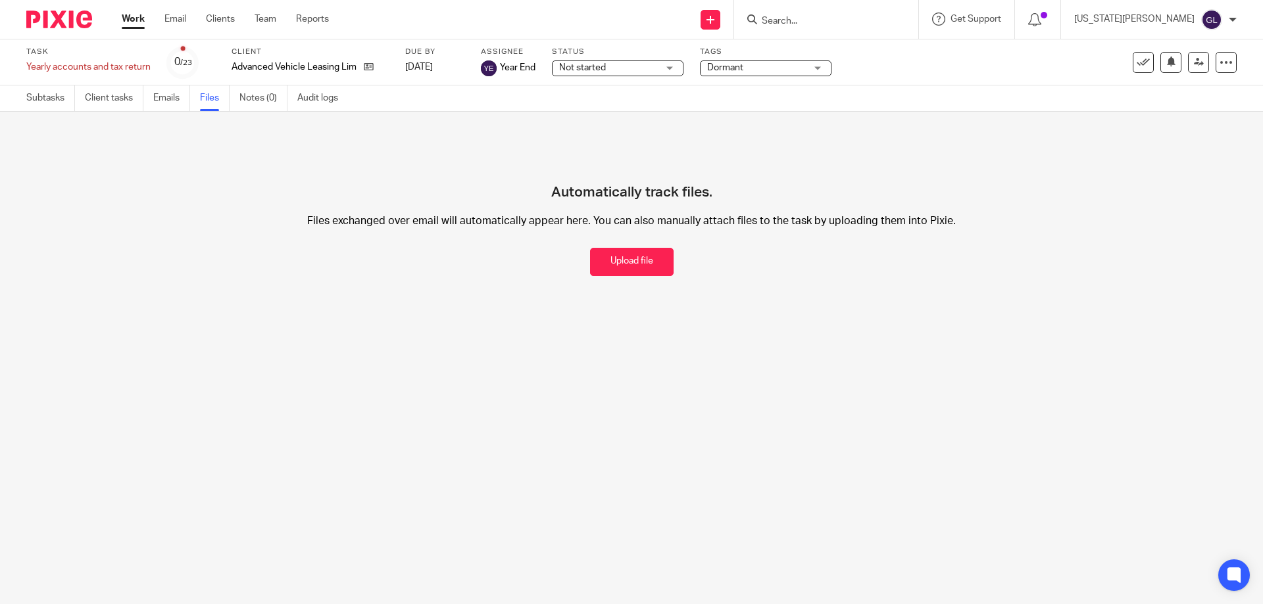
drag, startPoint x: 883, startPoint y: 28, endPoint x: 873, endPoint y: 26, distance: 10.0
click at [883, 28] on div at bounding box center [826, 19] width 184 height 39
click at [856, 21] on input "Search" at bounding box center [819, 22] width 118 height 12
drag, startPoint x: 810, startPoint y: 12, endPoint x: 881, endPoint y: 32, distance: 74.5
click at [810, 12] on div at bounding box center [823, 19] width 153 height 16
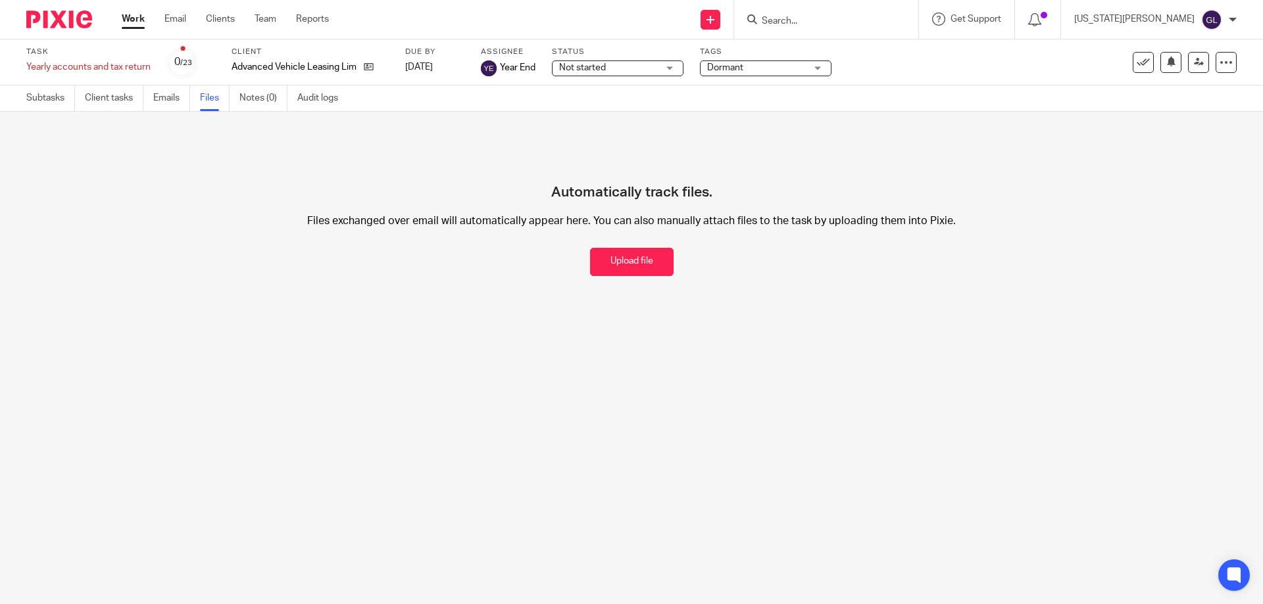
click at [858, 16] on input "Search" at bounding box center [819, 22] width 118 height 12
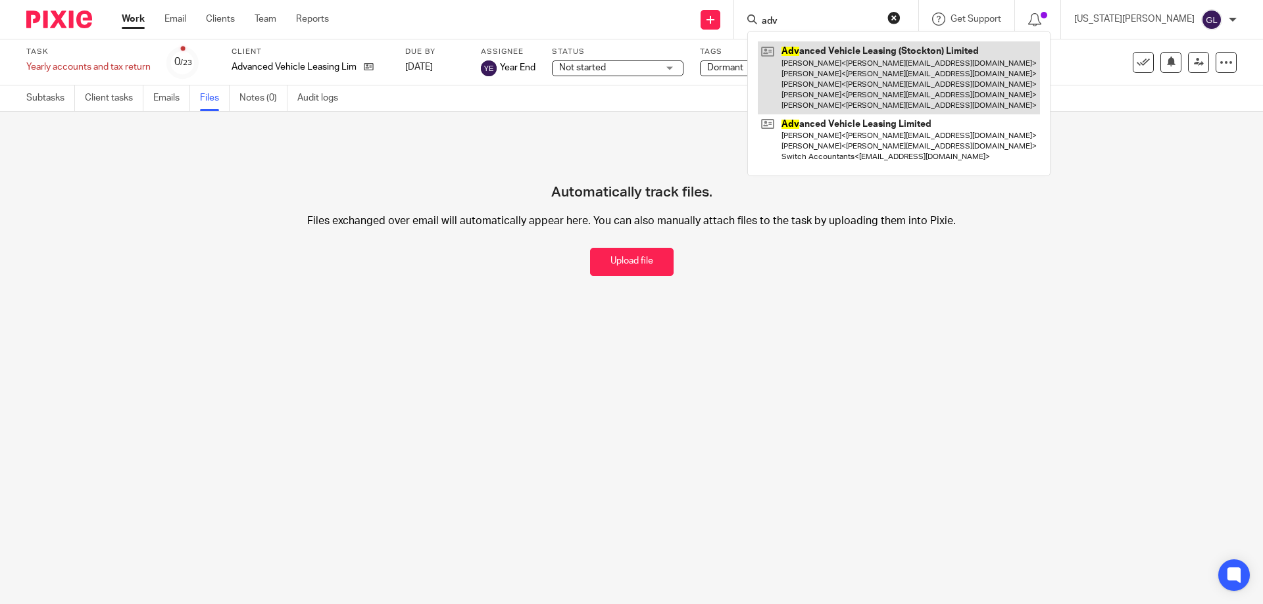
type input "adv"
click at [917, 86] on link at bounding box center [899, 77] width 282 height 73
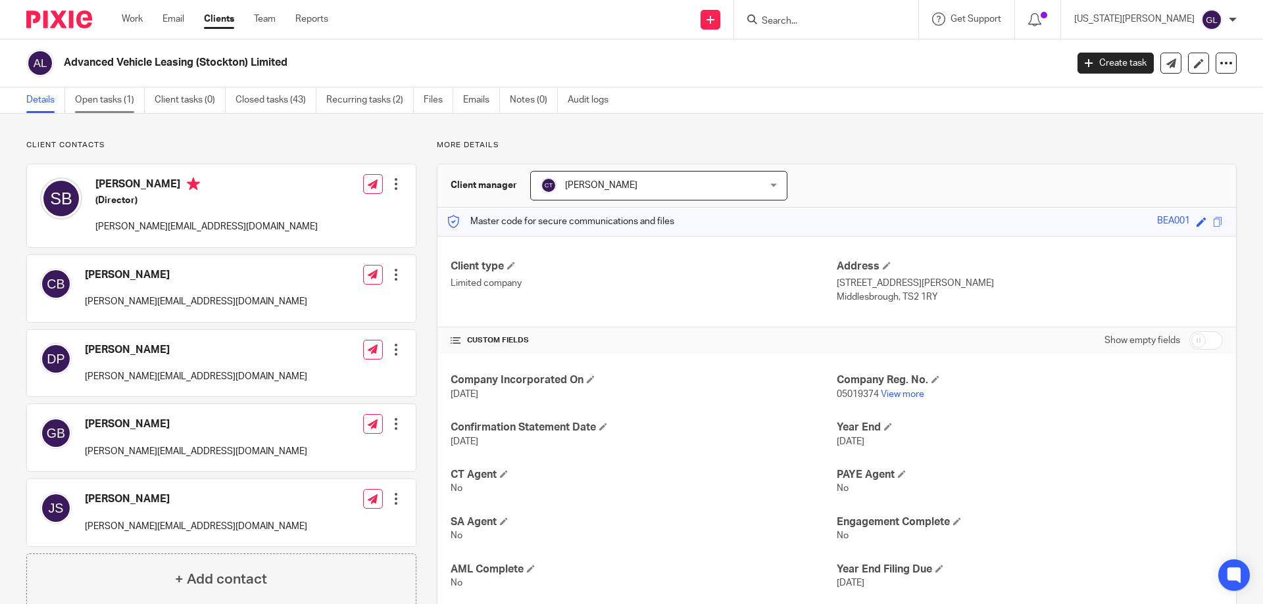
click at [102, 103] on link "Open tasks (1)" at bounding box center [110, 100] width 70 height 26
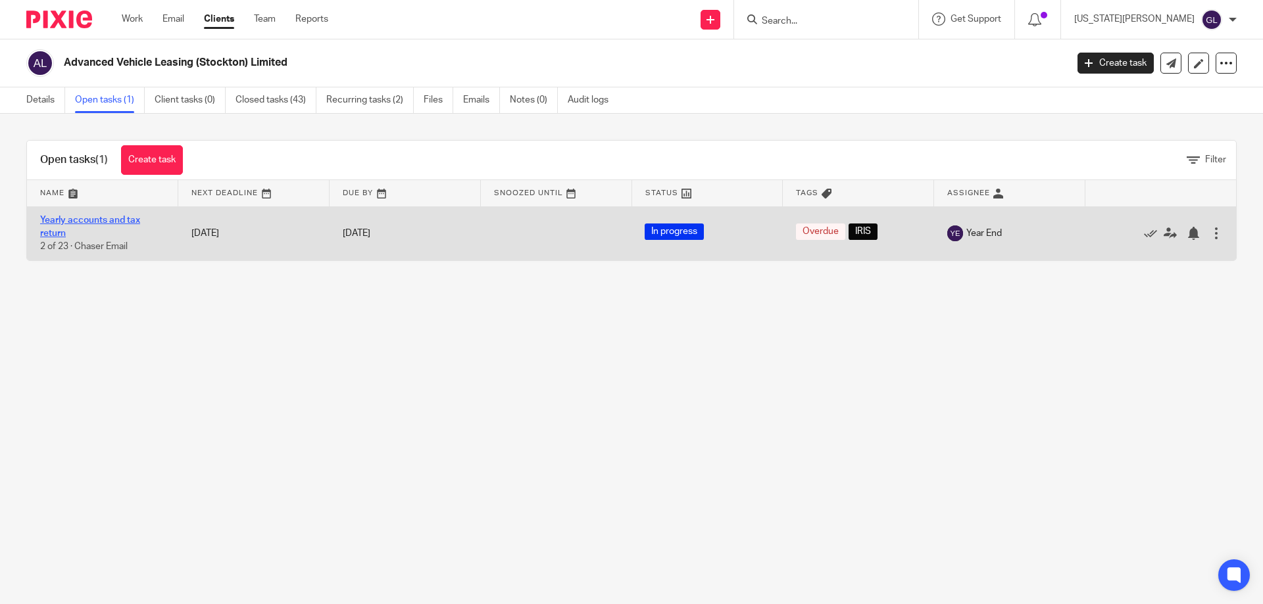
click at [95, 216] on link "Yearly accounts and tax return" at bounding box center [90, 227] width 100 height 22
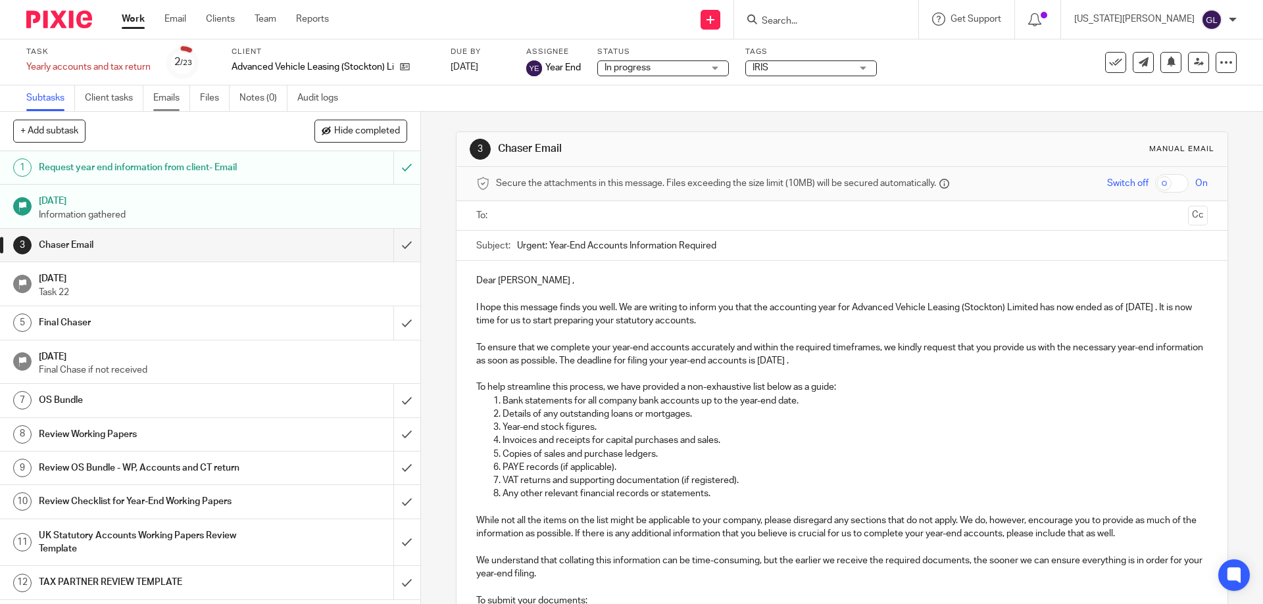
click at [187, 99] on link "Emails" at bounding box center [171, 99] width 37 height 26
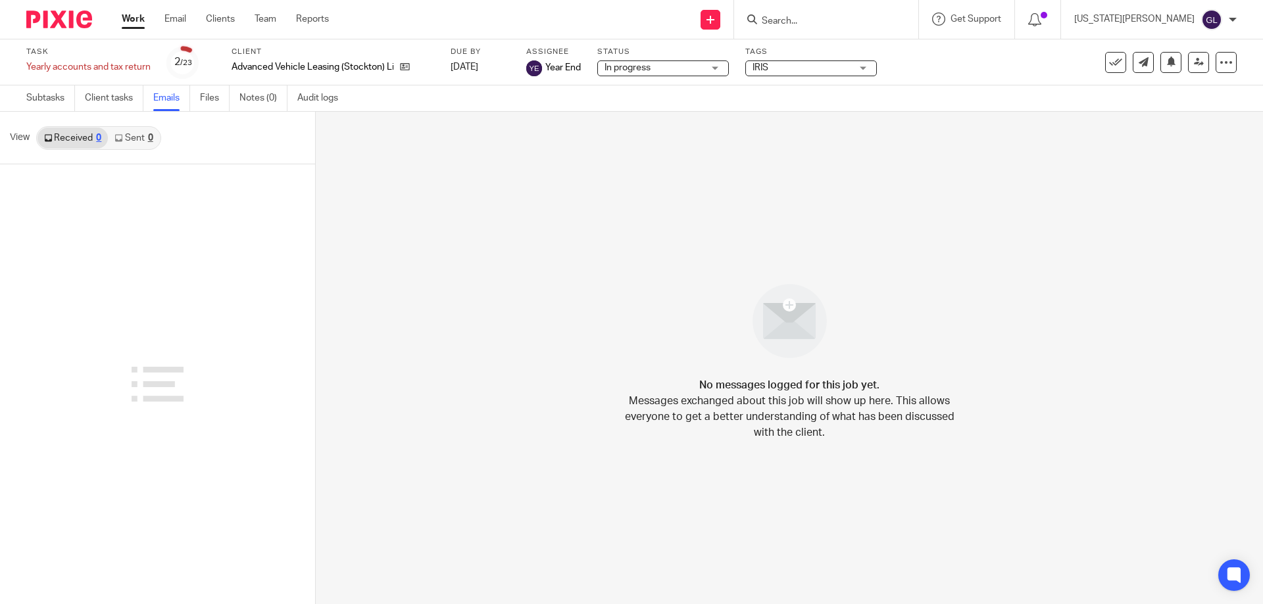
click at [212, 99] on link "Files" at bounding box center [215, 99] width 30 height 26
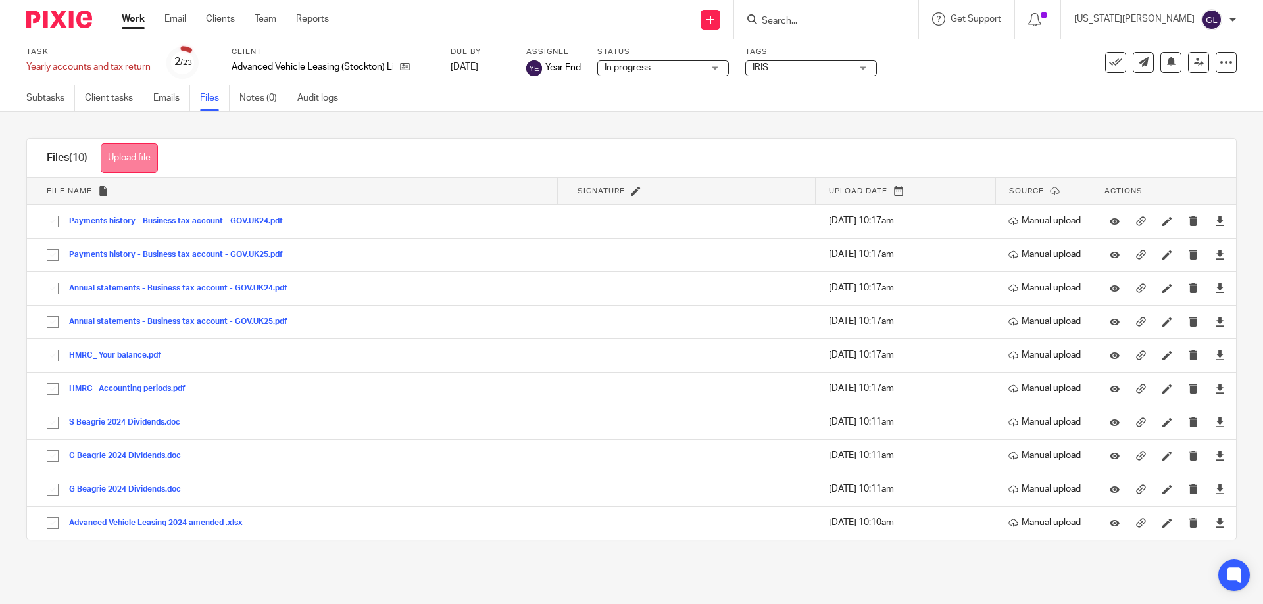
click at [128, 159] on button "Upload file" at bounding box center [129, 158] width 57 height 30
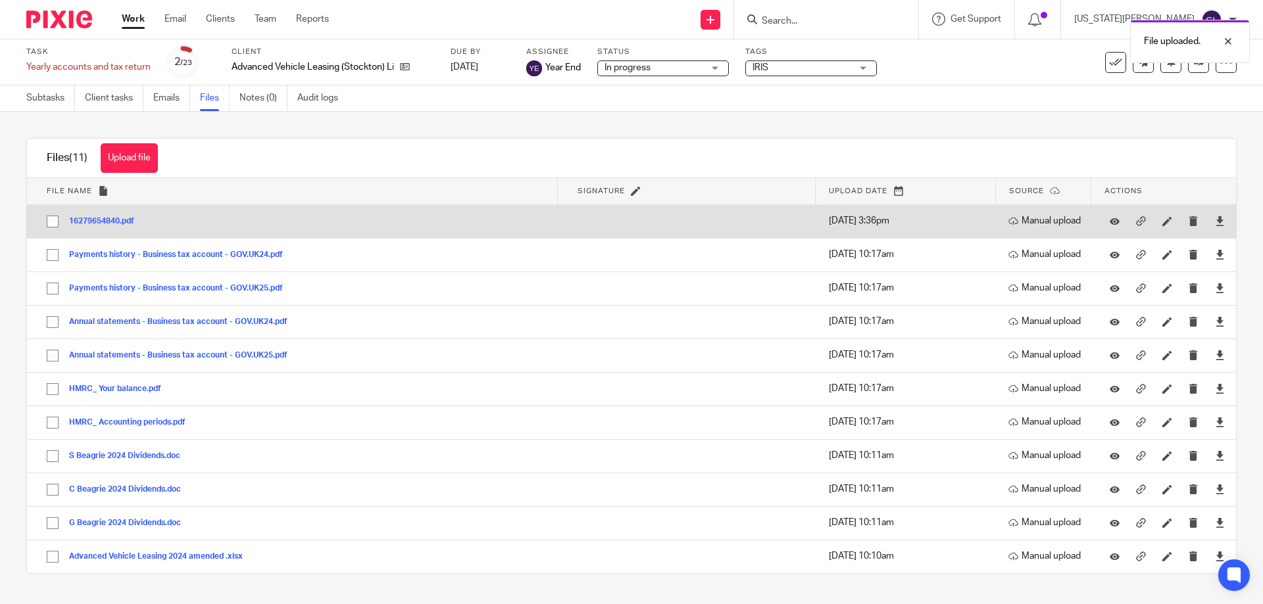
drag, startPoint x: 97, startPoint y: 220, endPoint x: 368, endPoint y: 210, distance: 271.2
click at [421, 199] on th "File name" at bounding box center [292, 191] width 531 height 26
click at [103, 219] on button "16279654840.pdf" at bounding box center [106, 221] width 75 height 9
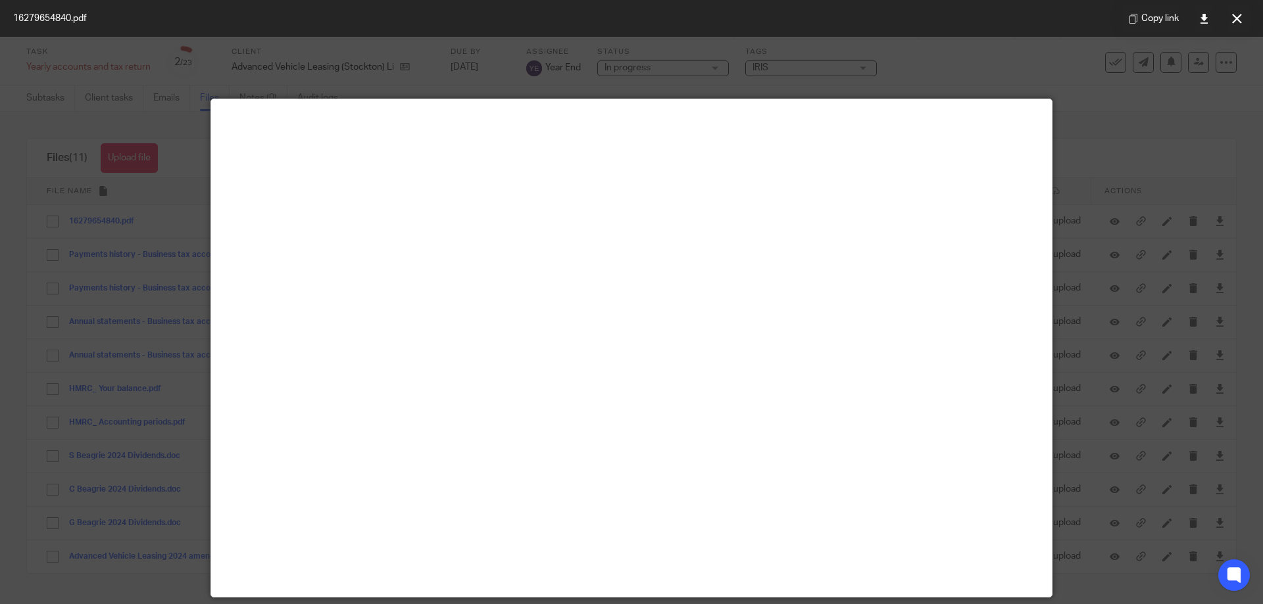
click at [1110, 111] on div at bounding box center [631, 302] width 1263 height 604
click at [1241, 16] on icon at bounding box center [1237, 19] width 10 height 10
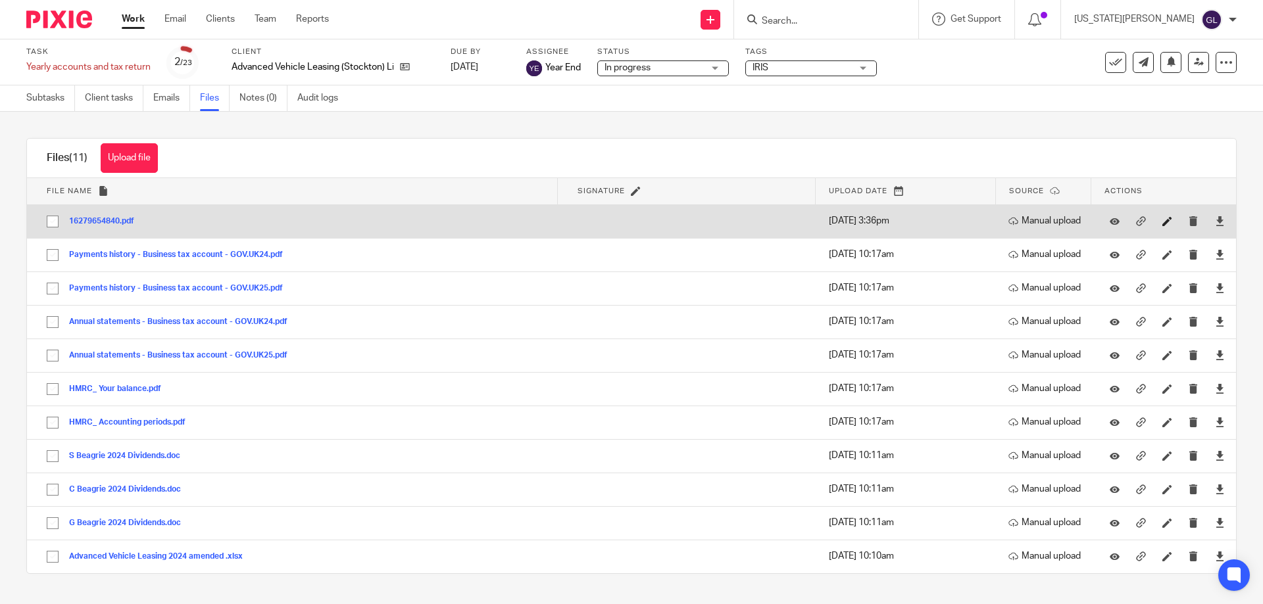
click at [1162, 228] on link at bounding box center [1170, 220] width 16 height 13
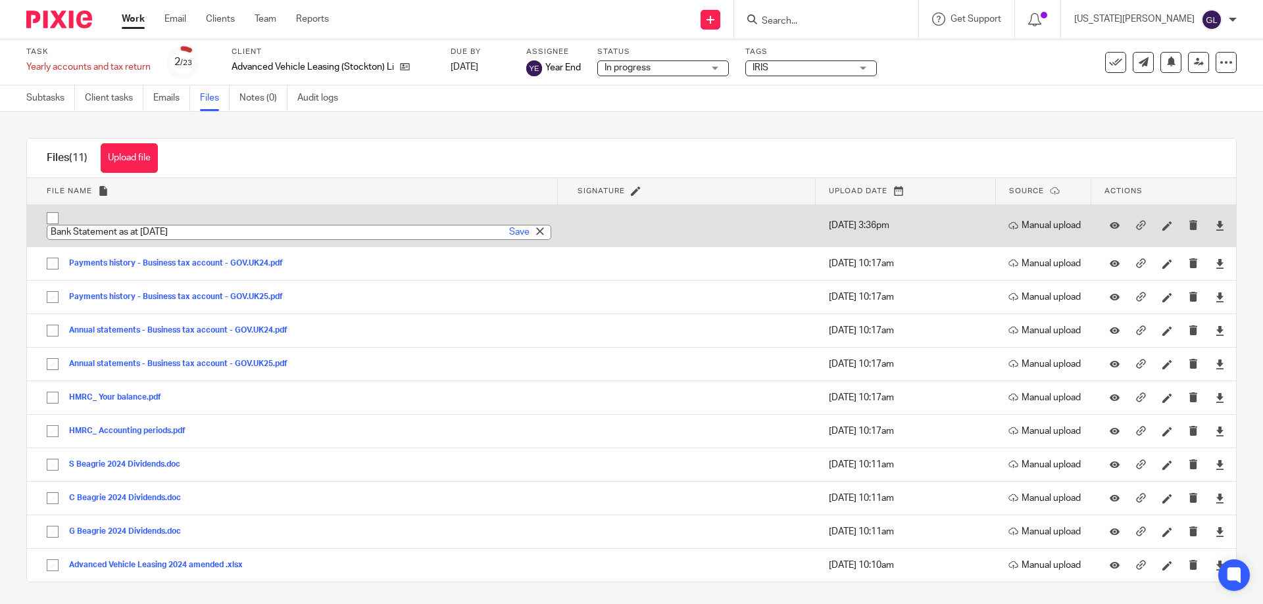
type input "Bank Statement as at 31 Jan 2025"
click at [509, 229] on link "Save" at bounding box center [519, 232] width 20 height 13
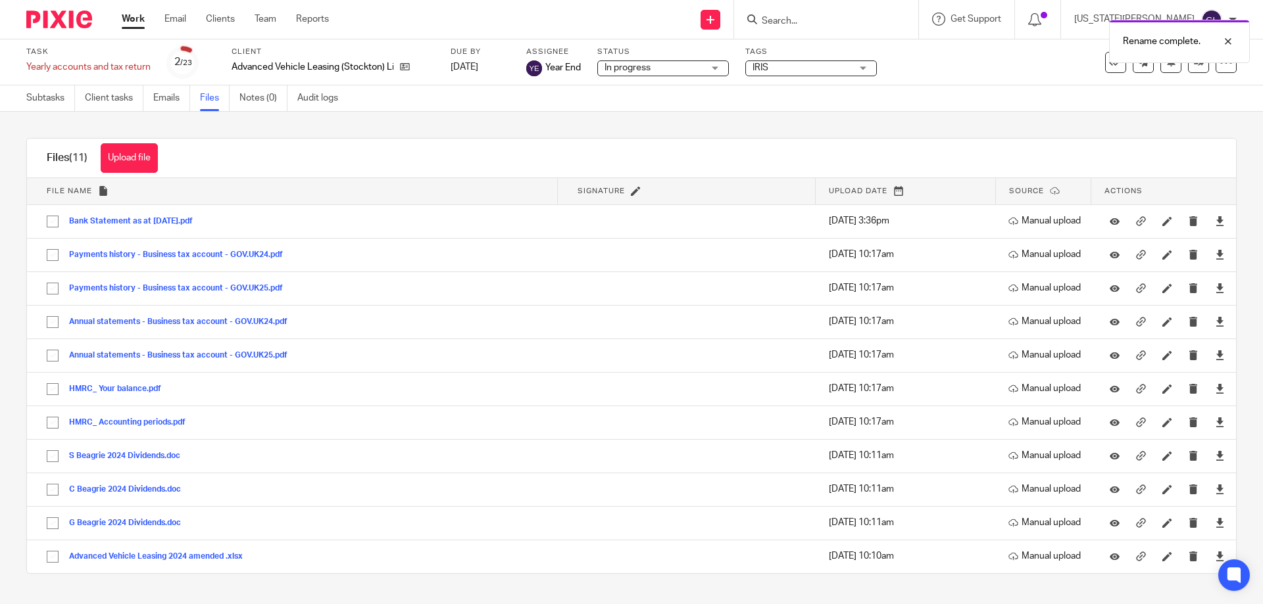
click at [848, 11] on form at bounding box center [830, 19] width 140 height 16
click at [852, 18] on div "Rename complete." at bounding box center [940, 38] width 618 height 50
click at [839, 18] on div "Rename complete." at bounding box center [940, 38] width 618 height 50
click at [757, 20] on icon at bounding box center [752, 19] width 10 height 10
click at [822, 21] on input "Search" at bounding box center [819, 22] width 118 height 12
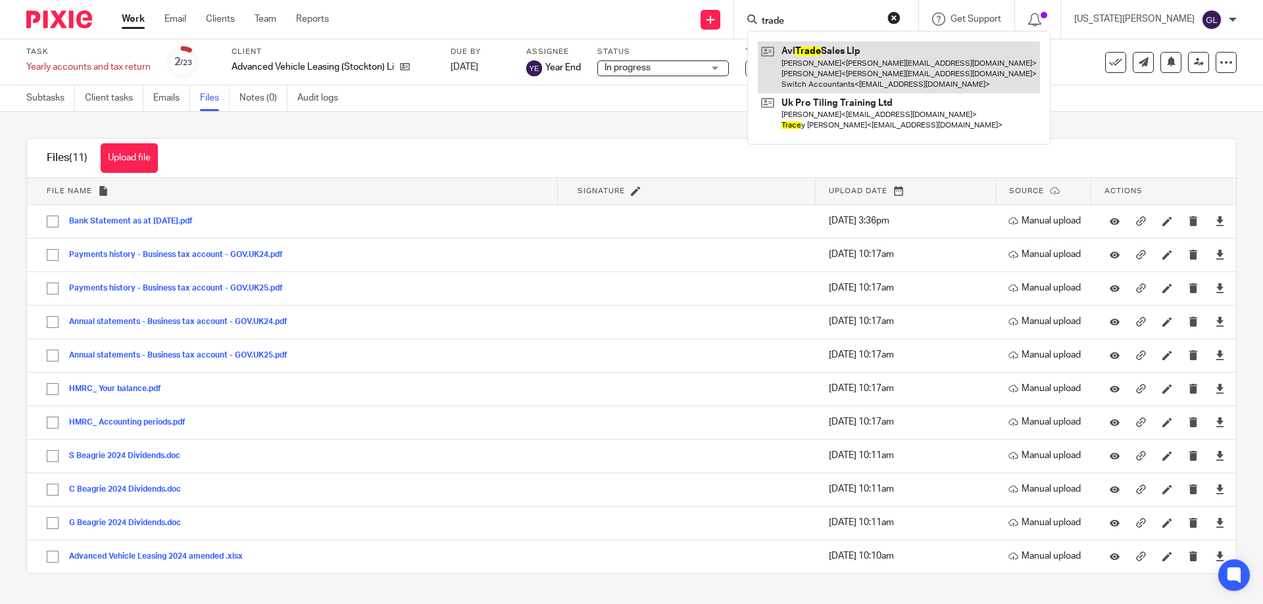
type input "trade"
click at [872, 87] on link at bounding box center [899, 67] width 282 height 52
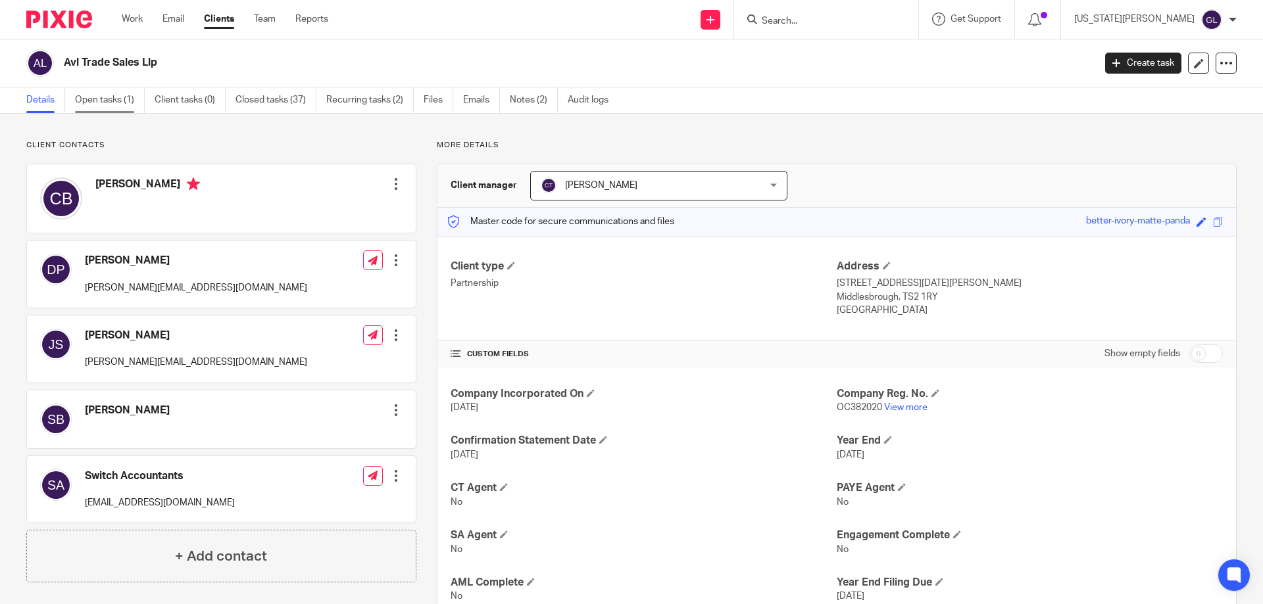
click at [100, 94] on link "Open tasks (1)" at bounding box center [110, 100] width 70 height 26
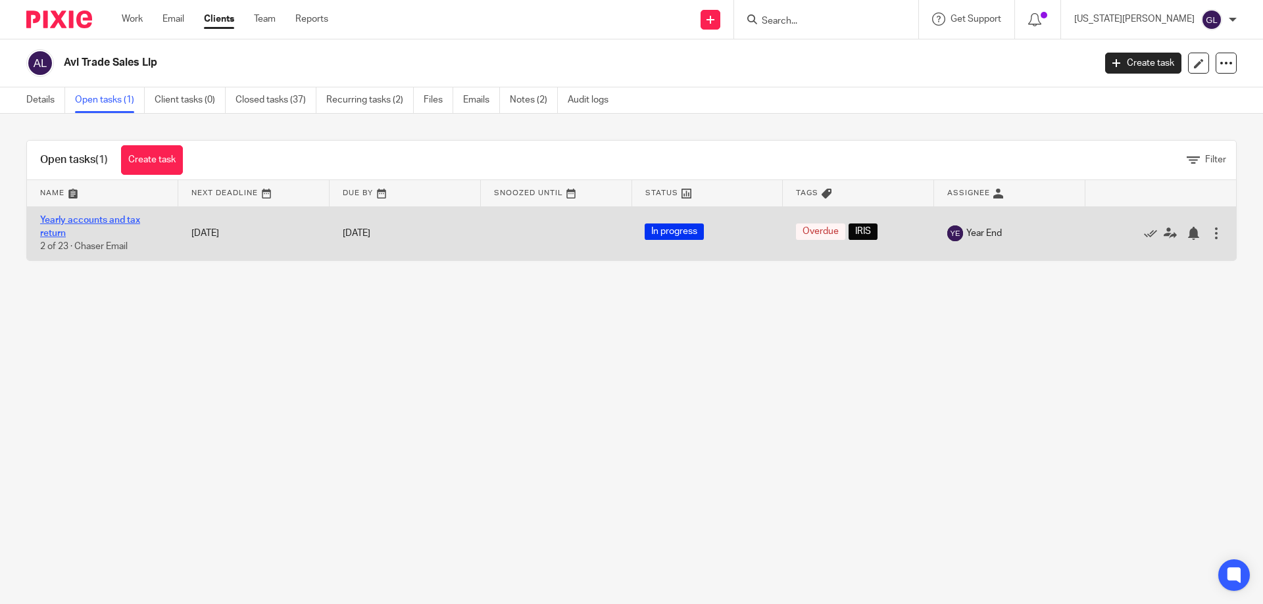
click at [82, 221] on link "Yearly accounts and tax return" at bounding box center [90, 227] width 100 height 22
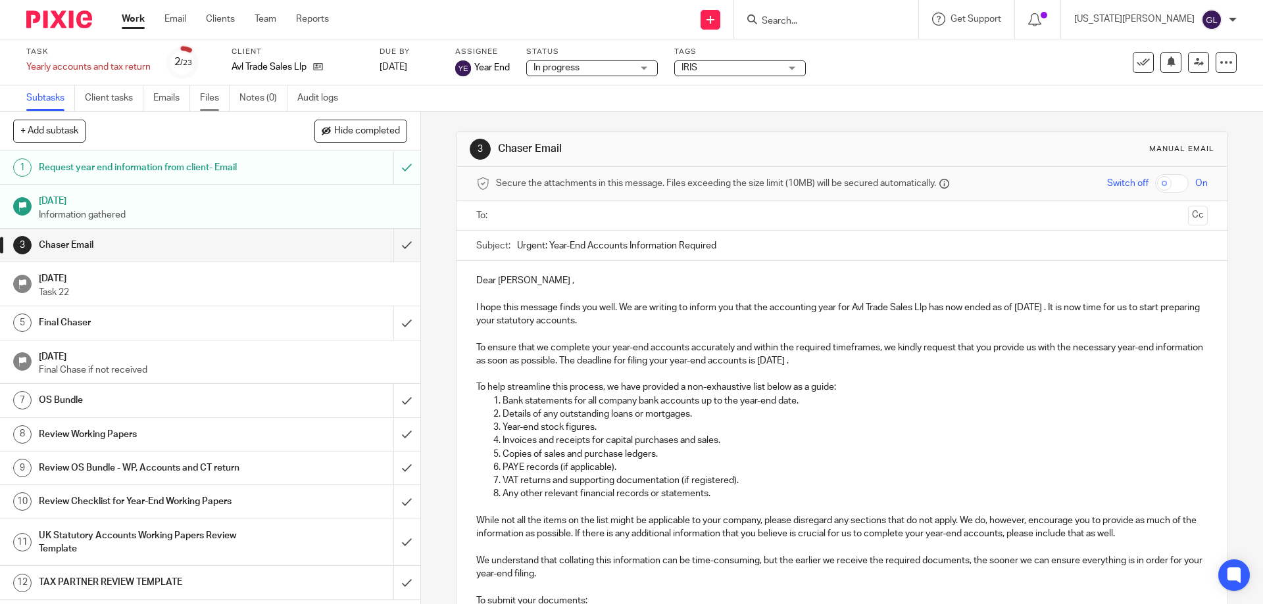
click at [210, 99] on link "Files" at bounding box center [215, 99] width 30 height 26
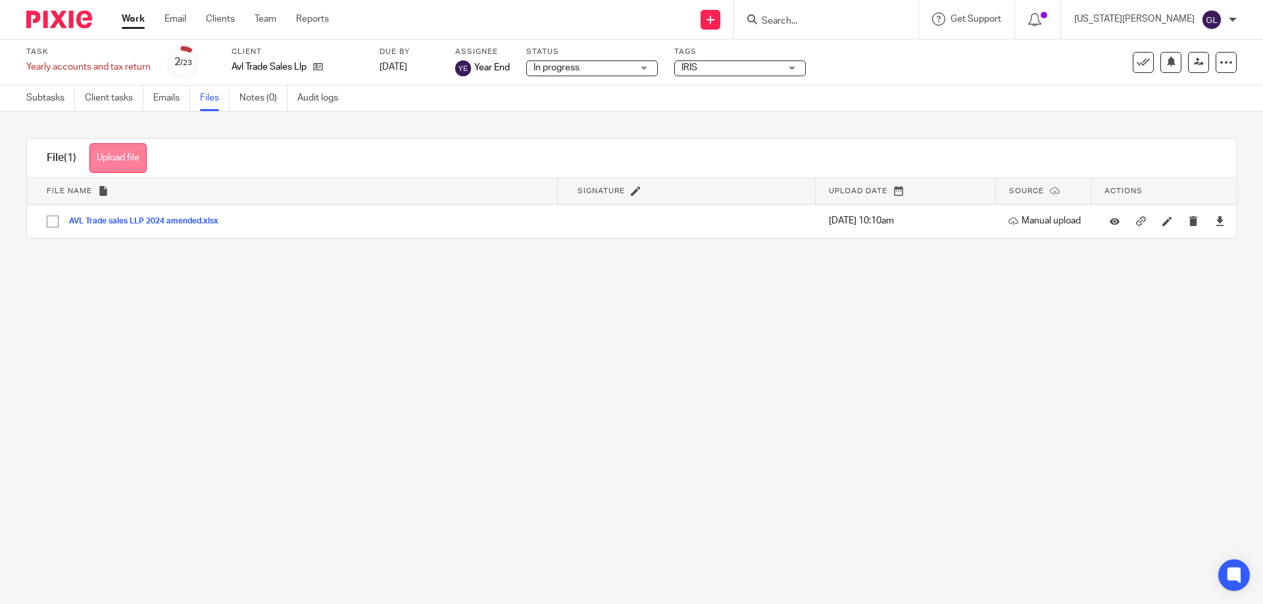
click at [128, 157] on button "Upload file" at bounding box center [117, 158] width 57 height 30
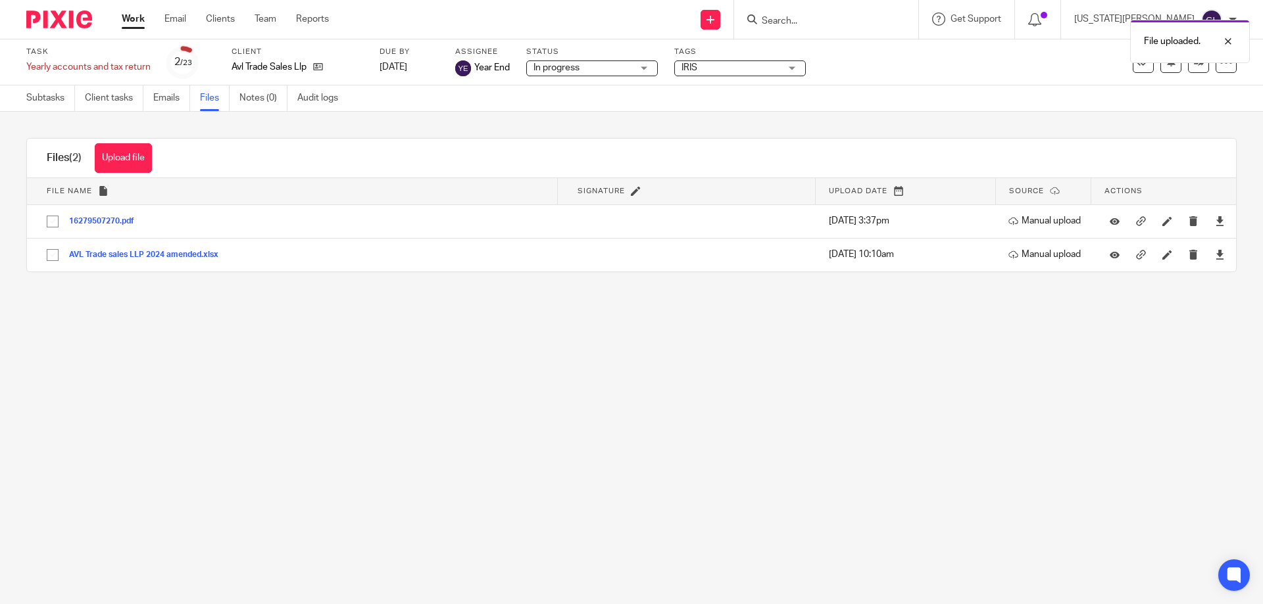
drag, startPoint x: 153, startPoint y: 379, endPoint x: 154, endPoint y: 370, distance: 8.7
click at [154, 370] on main "Task Yearly accounts and tax return Save Yearly accounts and tax return 2 /23 C…" at bounding box center [631, 302] width 1263 height 604
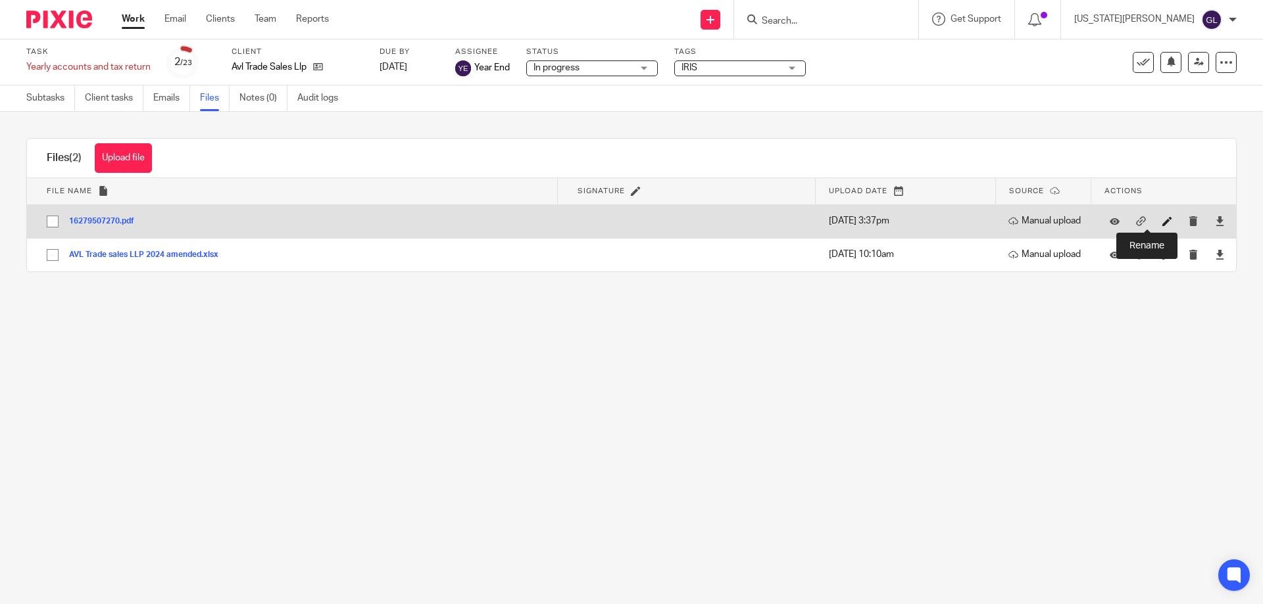
click at [1162, 226] on icon at bounding box center [1167, 221] width 10 height 10
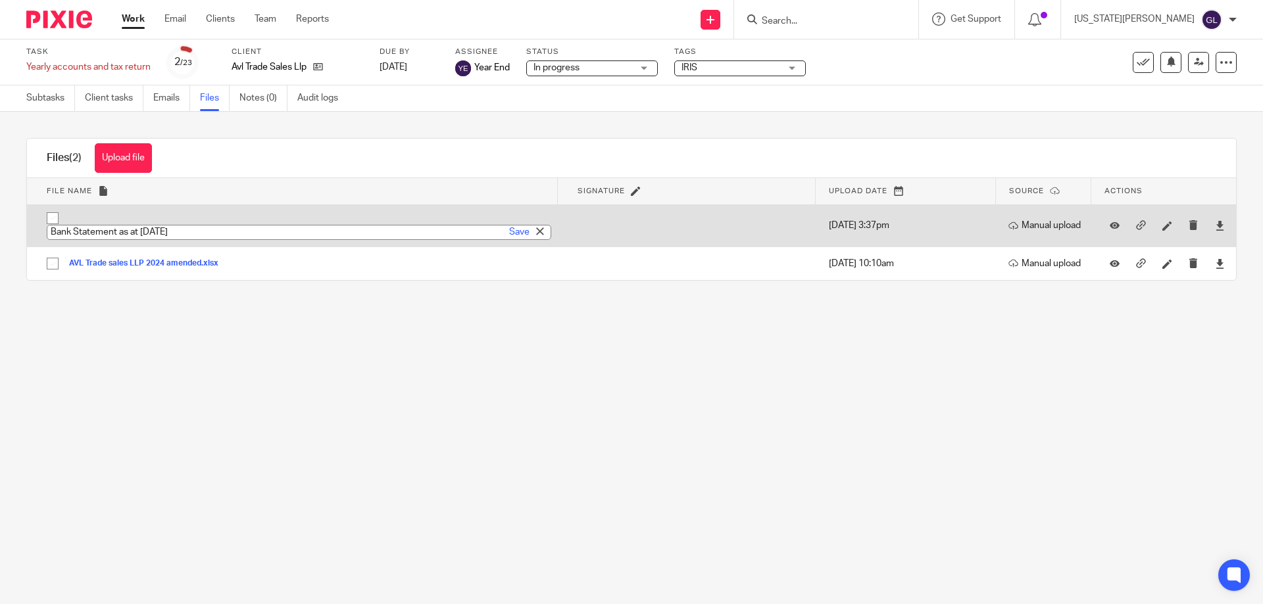
type input "Bank Statement as at [DATE]"
click at [509, 232] on link "Save" at bounding box center [519, 232] width 20 height 13
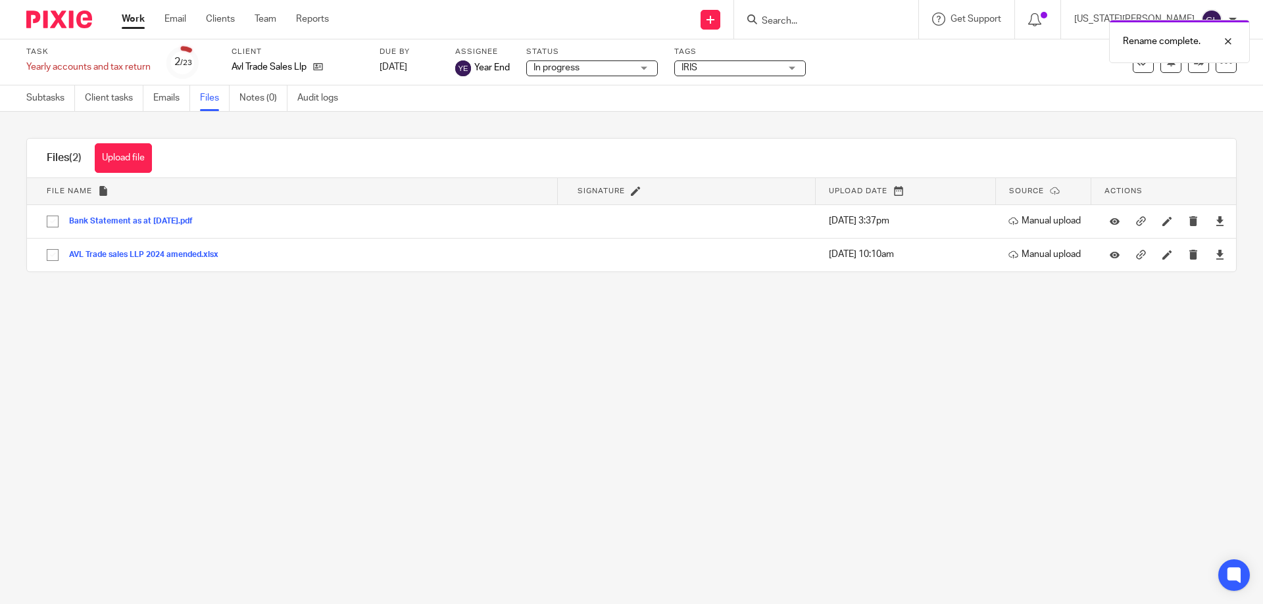
click at [276, 353] on main "Task Yearly accounts and tax return Save Yearly accounts and tax return 2 /23 C…" at bounding box center [631, 302] width 1263 height 604
click at [339, 412] on main "Task Yearly accounts and tax return Save Yearly accounts and tax return 2 /23 C…" at bounding box center [631, 302] width 1263 height 604
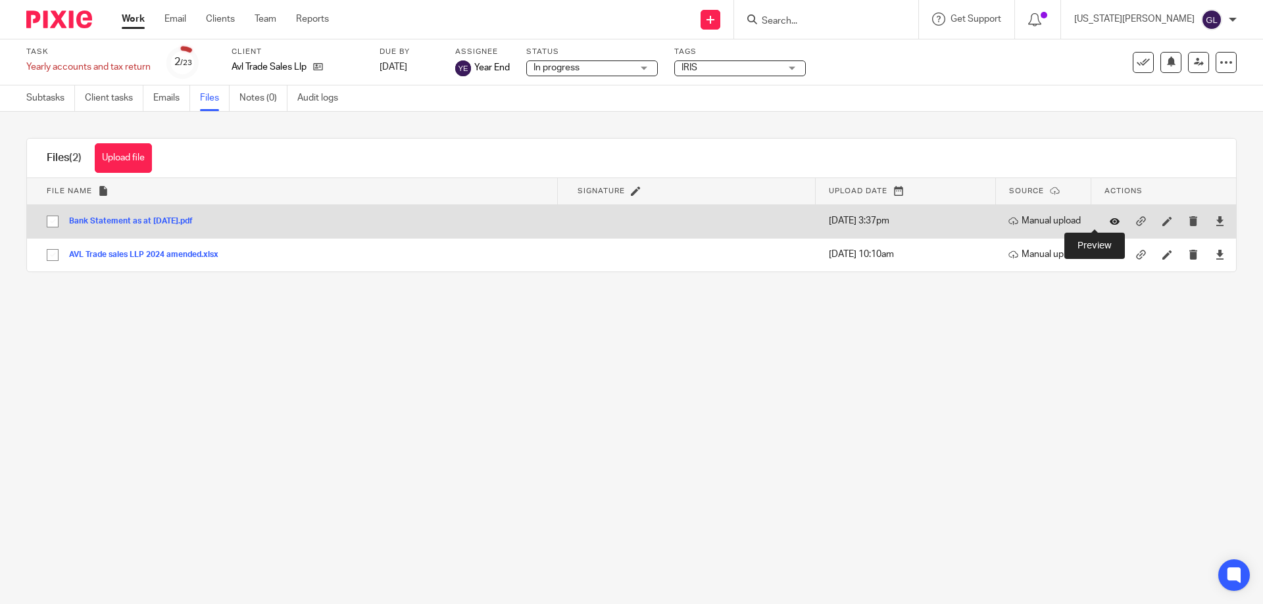
click at [1110, 221] on icon at bounding box center [1115, 221] width 10 height 10
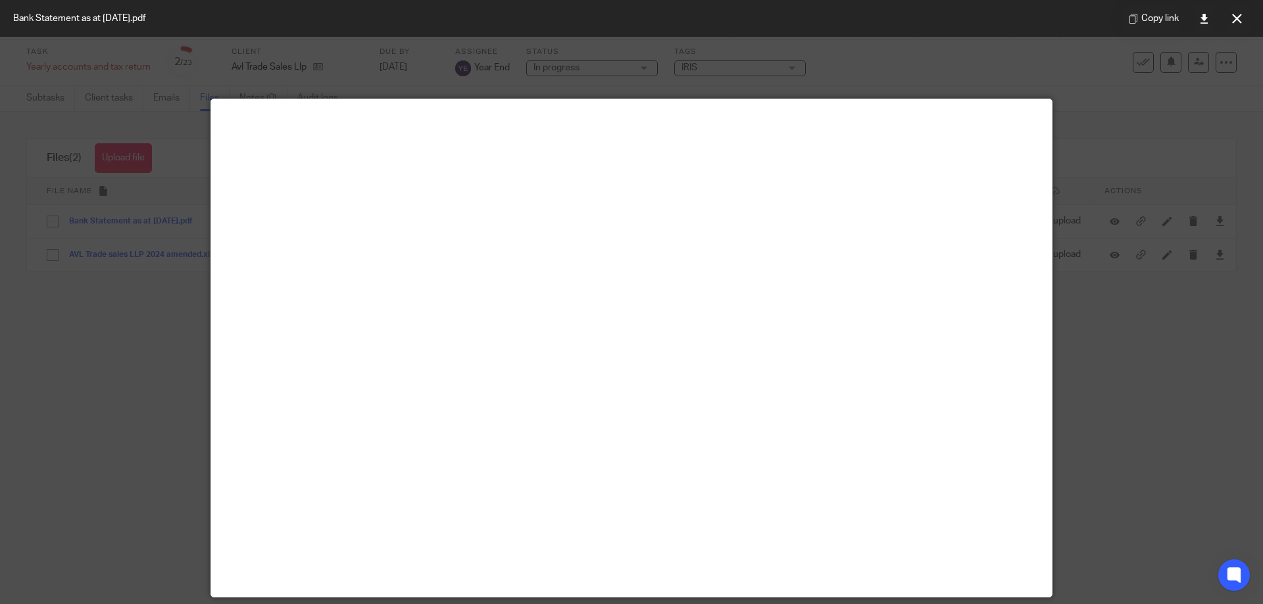
click at [1146, 368] on div at bounding box center [631, 302] width 1263 height 604
click at [1237, 14] on icon at bounding box center [1237, 19] width 10 height 10
